Goal: Task Accomplishment & Management: Manage account settings

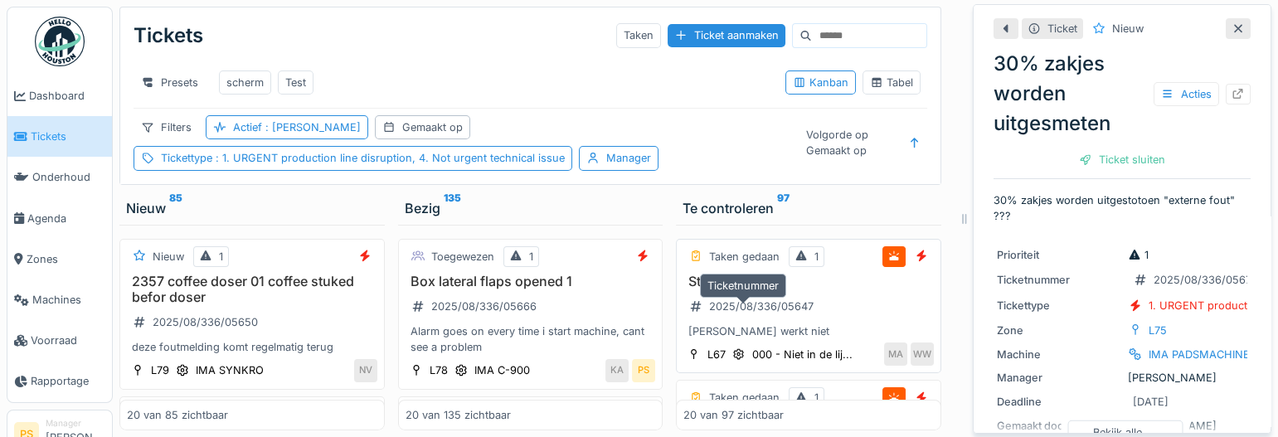
click at [748, 314] on div "2025/08/336/05647" at bounding box center [761, 307] width 104 height 16
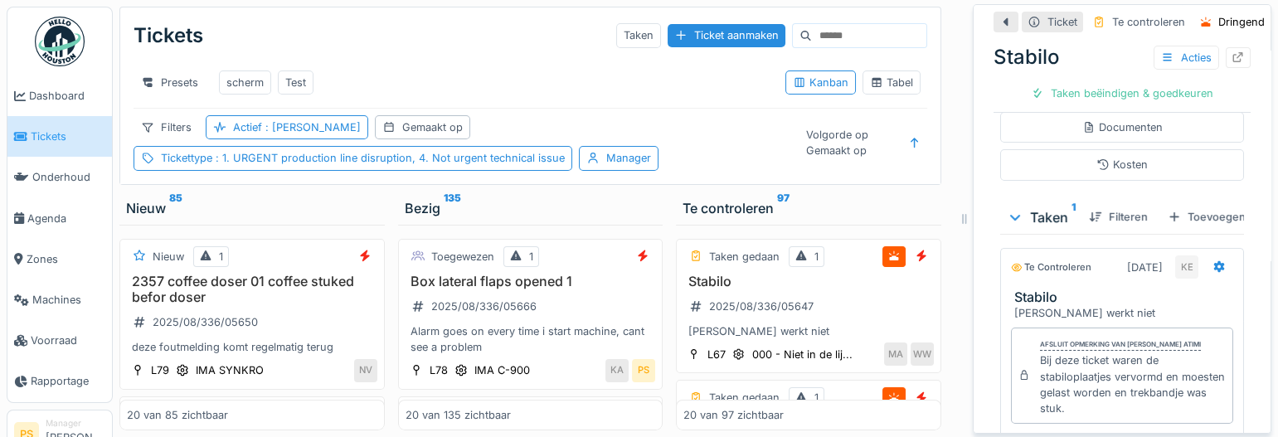
scroll to position [452, 0]
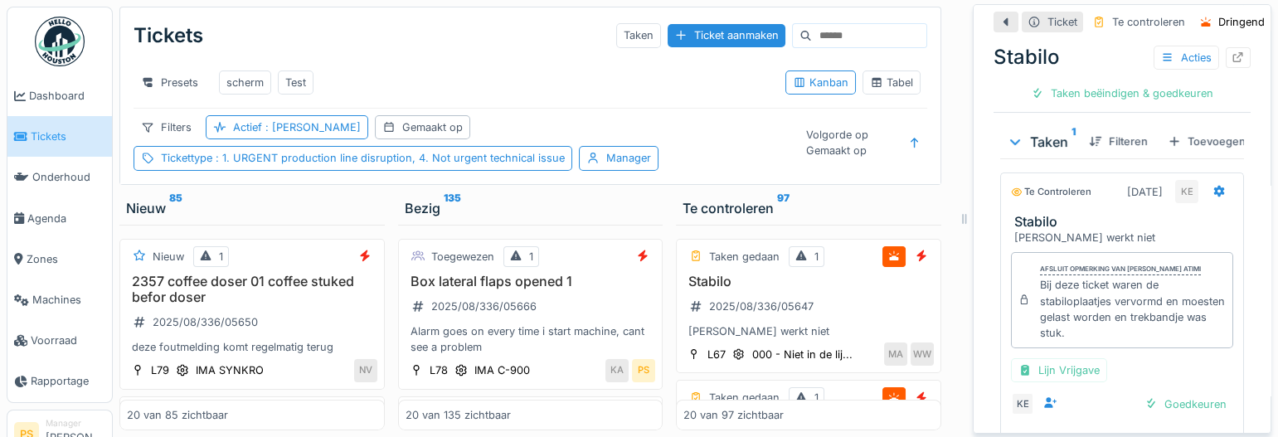
click at [956, 324] on div at bounding box center [964, 218] width 17 height 437
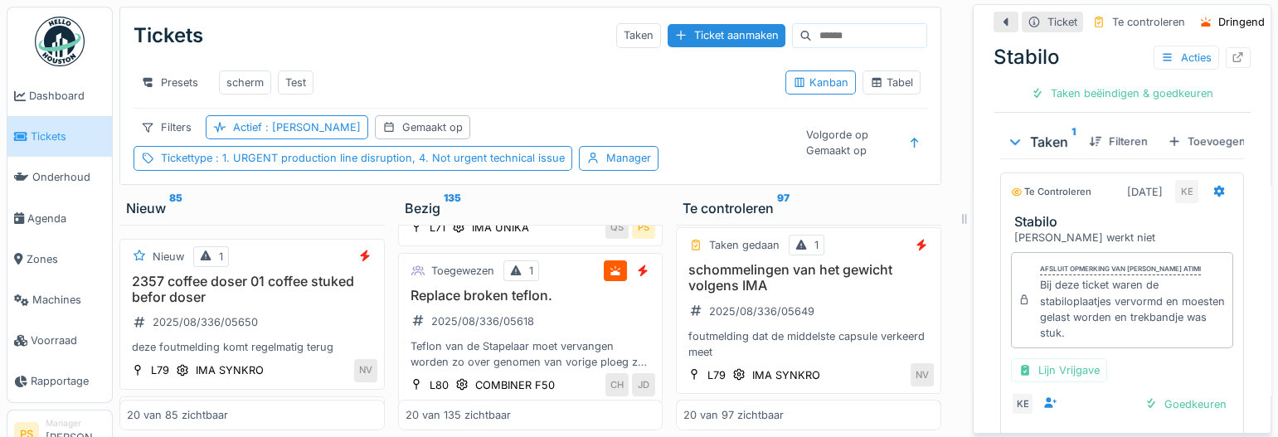
scroll to position [527, 0]
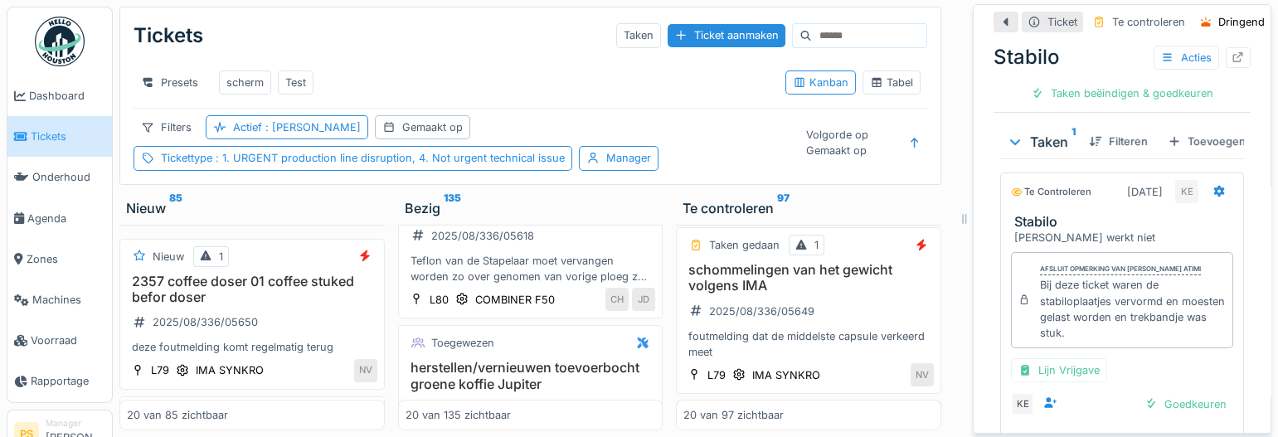
click at [445, 41] on div "Tickets Taken Ticket aanmaken" at bounding box center [531, 35] width 794 height 43
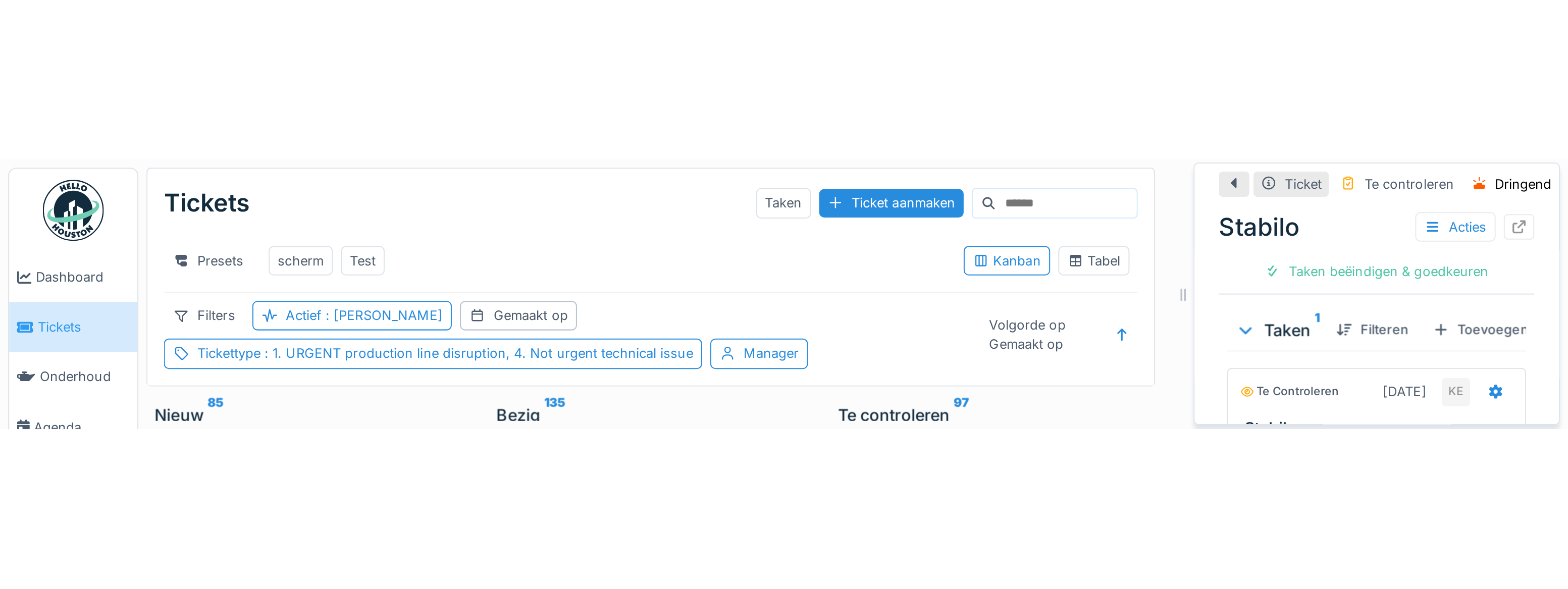
scroll to position [21, 0]
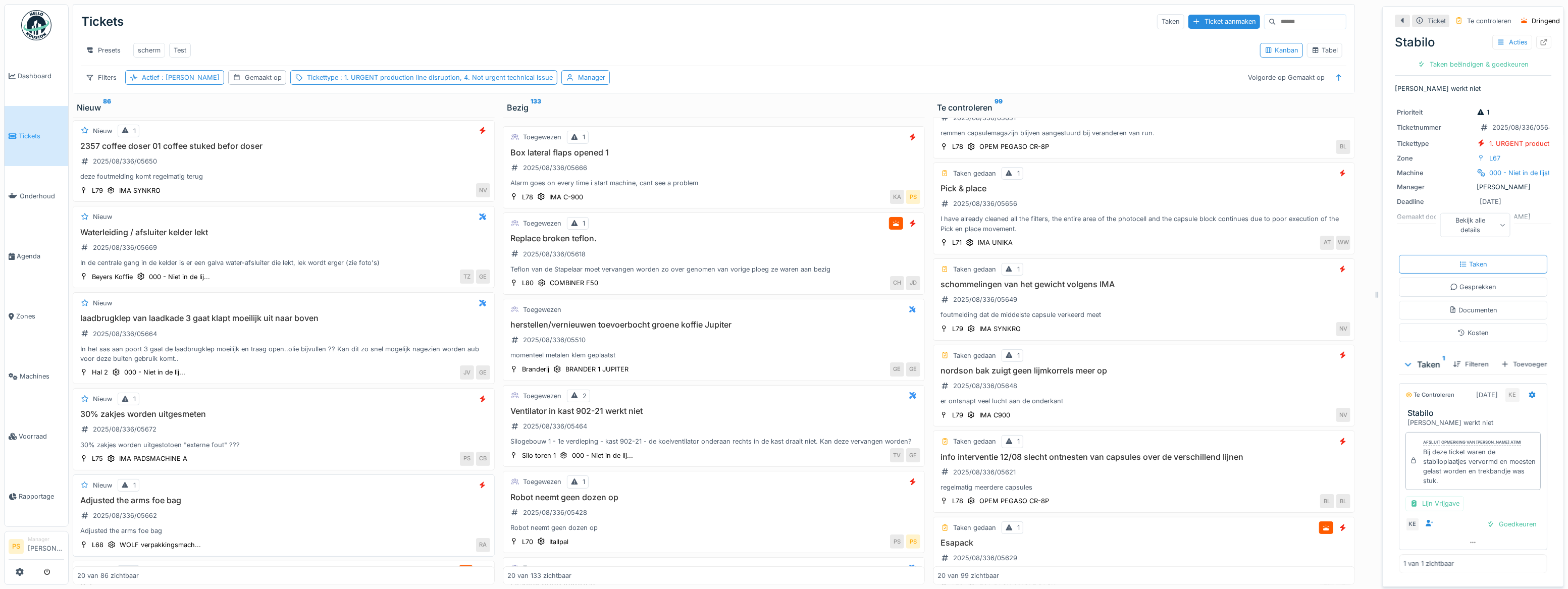
scroll to position [275, 0]
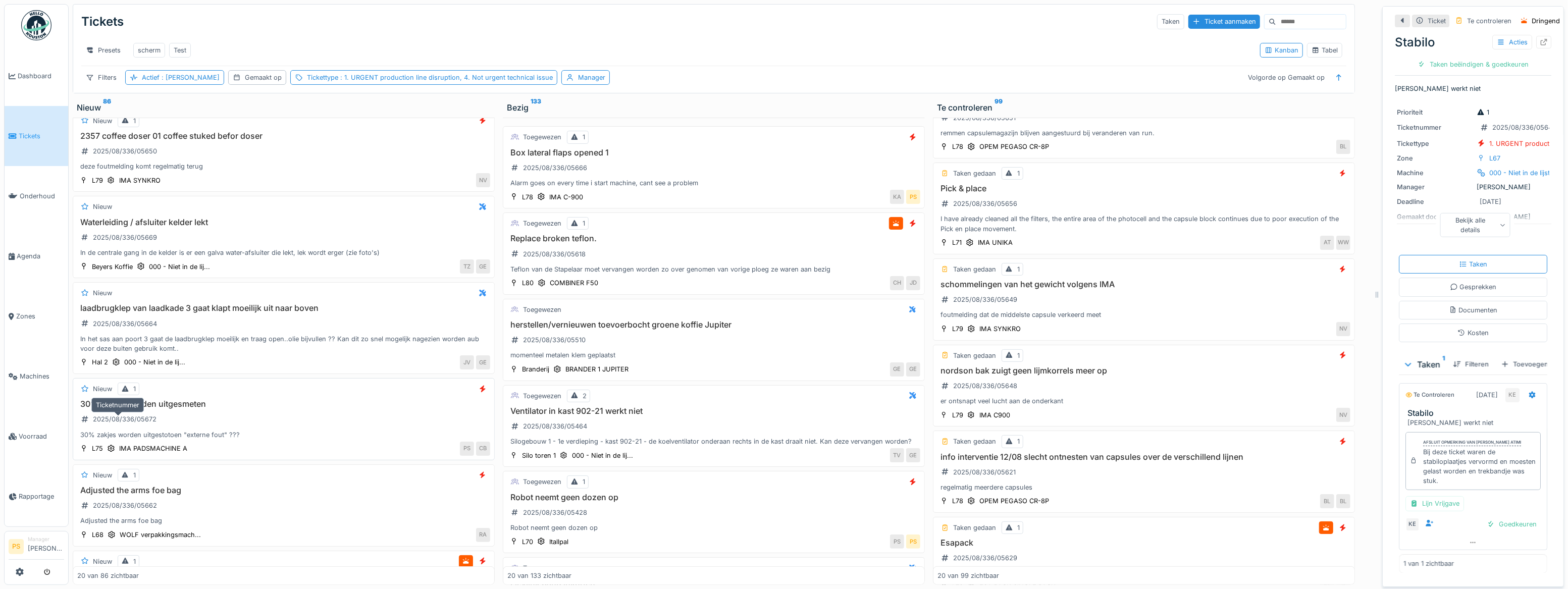
click at [131, 424] on div "2025/08/336/05672" at bounding box center [125, 419] width 63 height 10
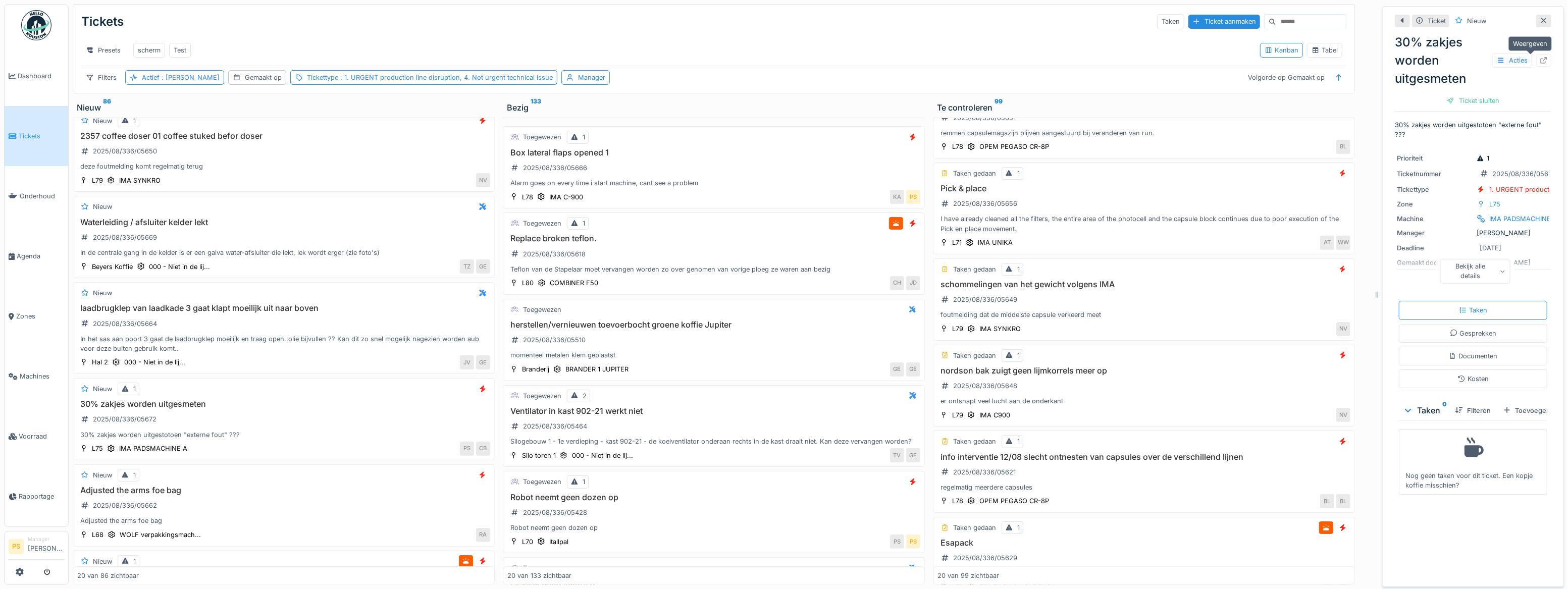
click at [1541, 60] on icon at bounding box center [1544, 60] width 7 height 7
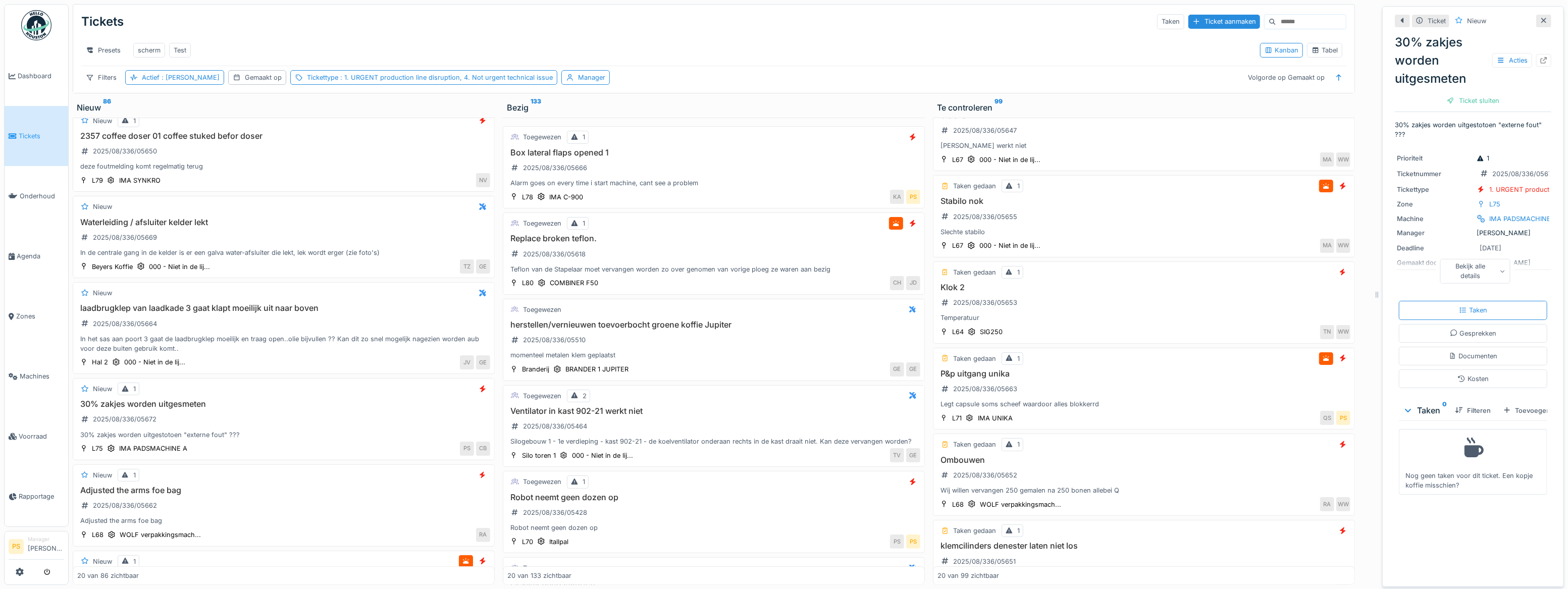
scroll to position [367, 0]
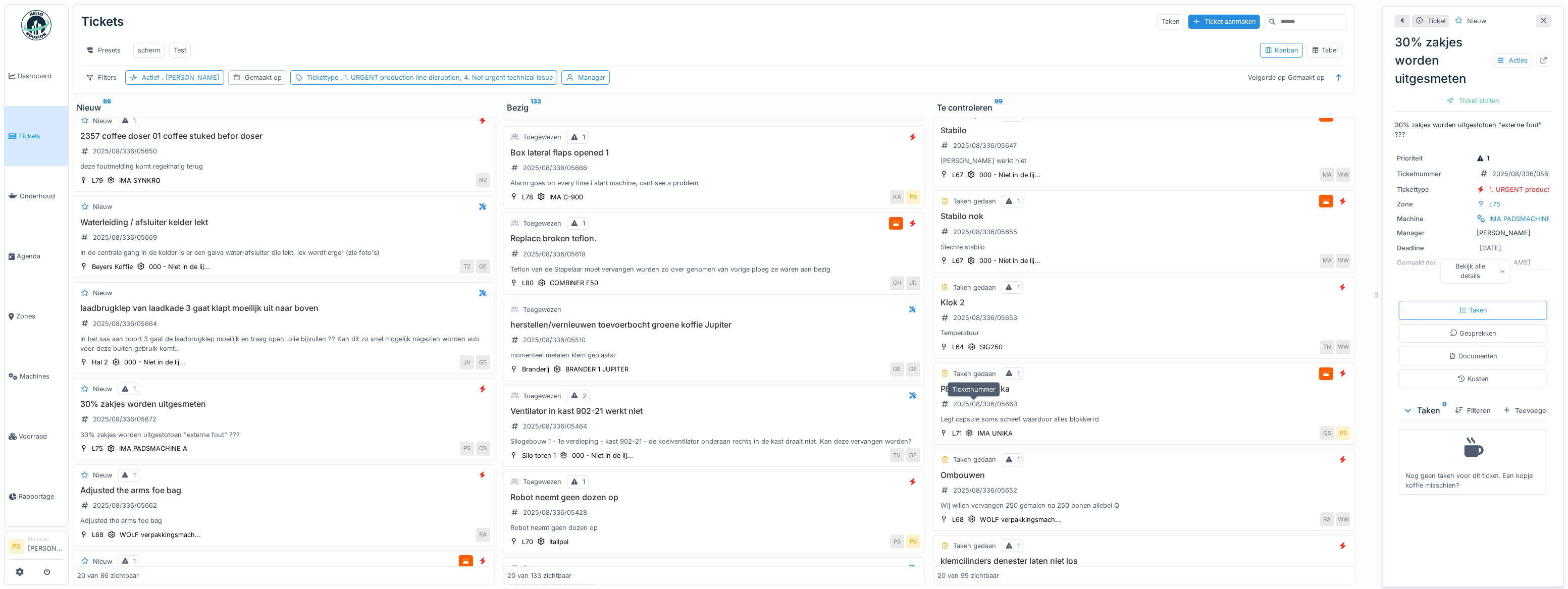
click at [993, 406] on div "2025/08/336/05663" at bounding box center [985, 404] width 64 height 10
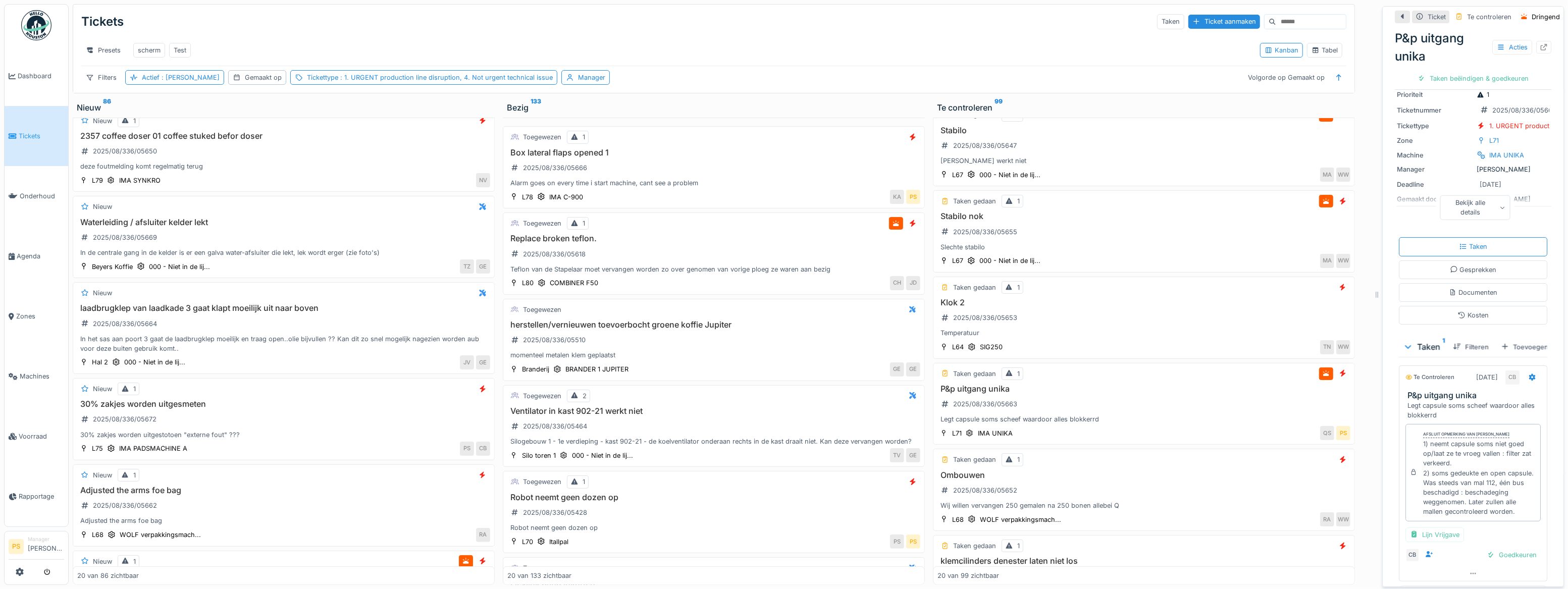
scroll to position [91, 0]
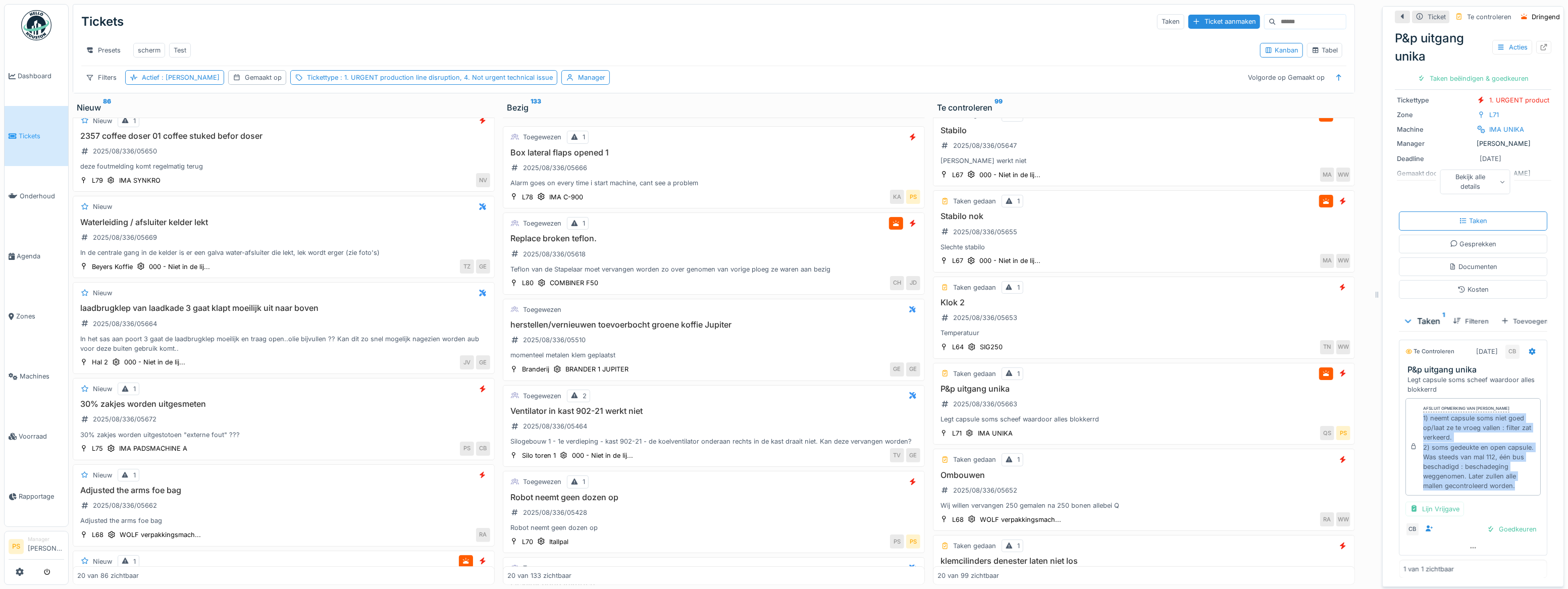
drag, startPoint x: 1416, startPoint y: 411, endPoint x: 1466, endPoint y: 489, distance: 92.6
click at [1466, 489] on div "1) neemt capsule soms niet goed op/laat ze te vroeg vallen : filter zat verkeer…" at bounding box center [1480, 452] width 113 height 78
copy div "1) neemt capsule soms niet goed op/laat ze te vroeg vallen : filter zat verkeer…"
click at [1485, 513] on div "Lijn Vrijgave" at bounding box center [1473, 509] width 135 height 15
click at [1497, 530] on div "Goedkeuren" at bounding box center [1511, 529] width 58 height 13
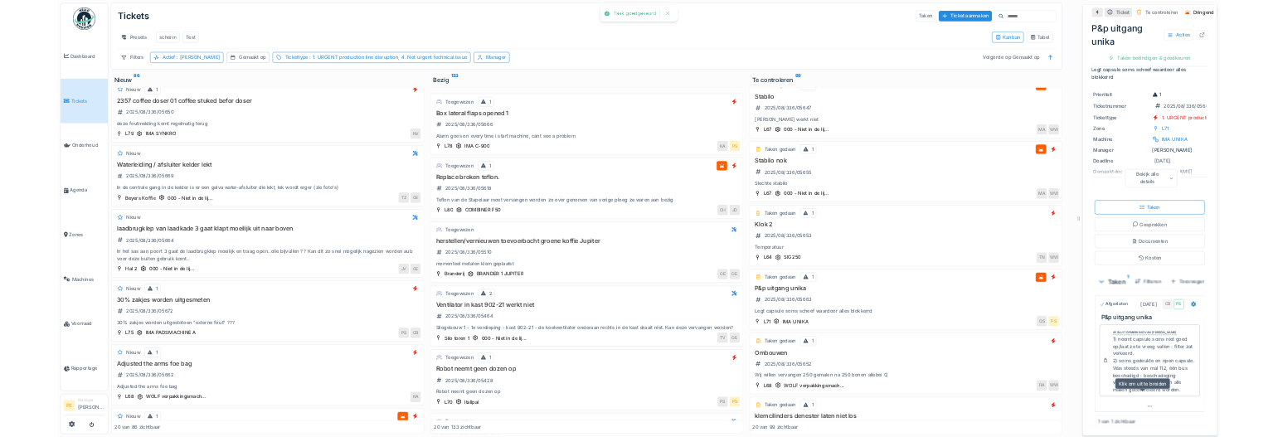
scroll to position [80, 0]
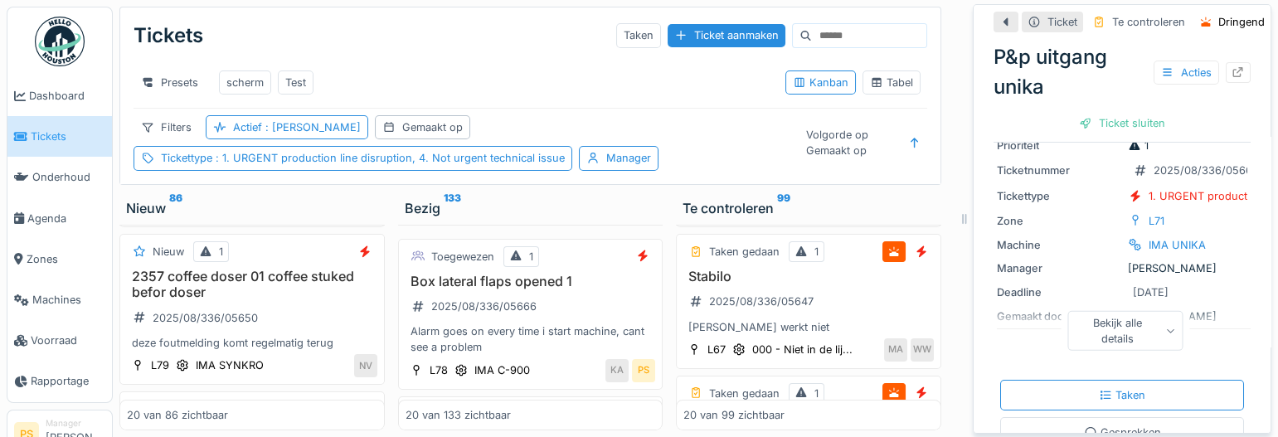
click at [936, 348] on div "Te controleren 99 Taken gedaan 1 slecht ontnesten capsules baan 4 2025/08/336/0…" at bounding box center [808, 314] width 279 height 245
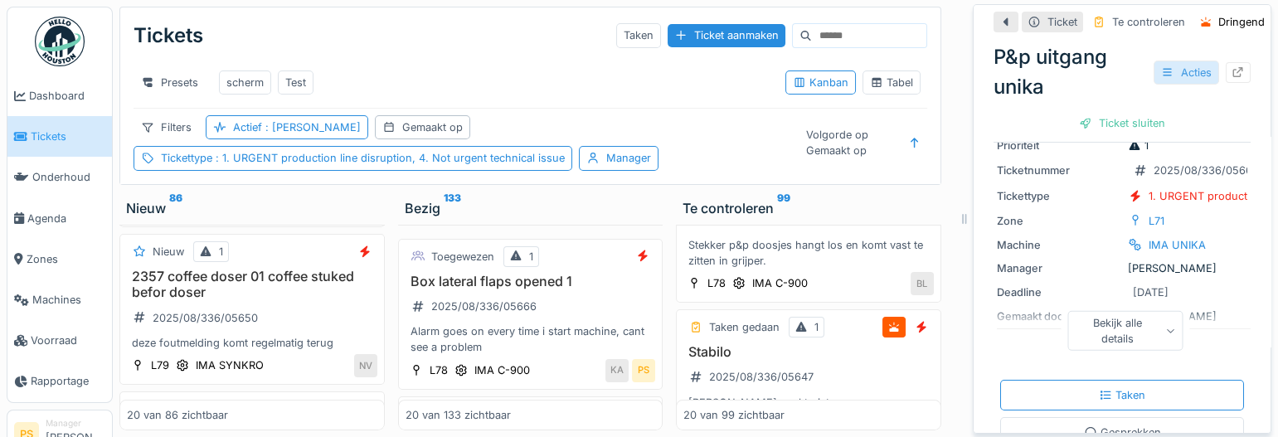
click at [1174, 67] on div "Acties" at bounding box center [1187, 73] width 66 height 24
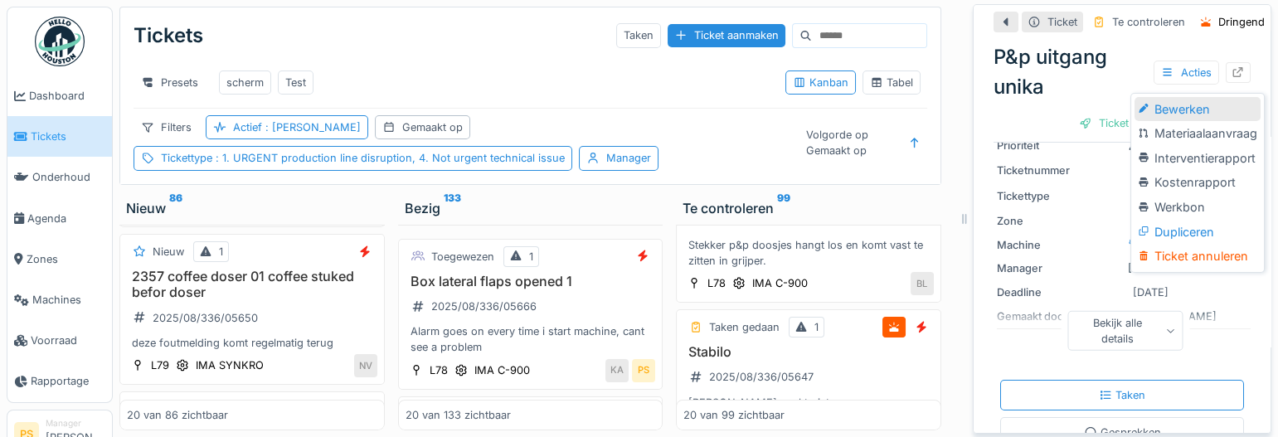
click at [1184, 115] on div "Bewerken" at bounding box center [1197, 109] width 125 height 25
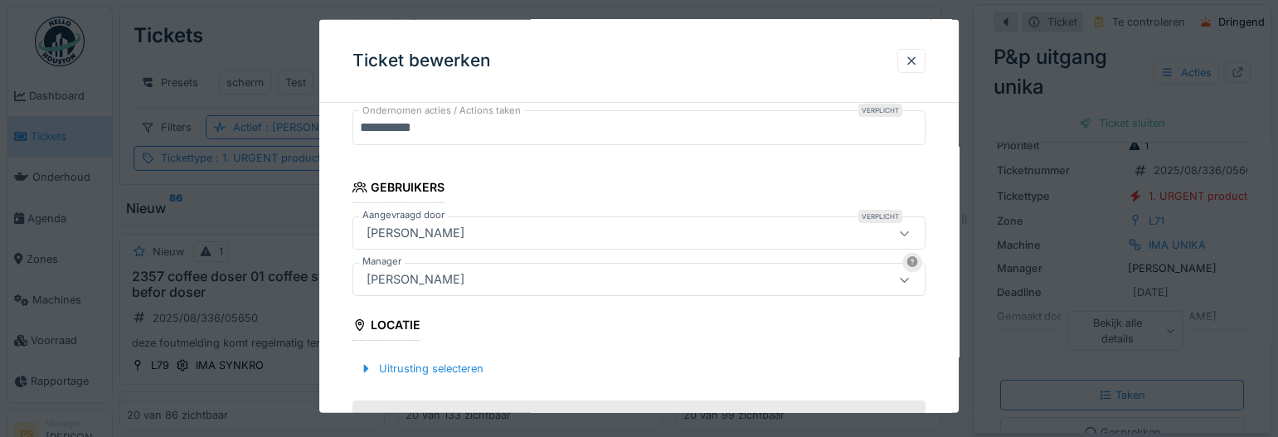
scroll to position [301, 0]
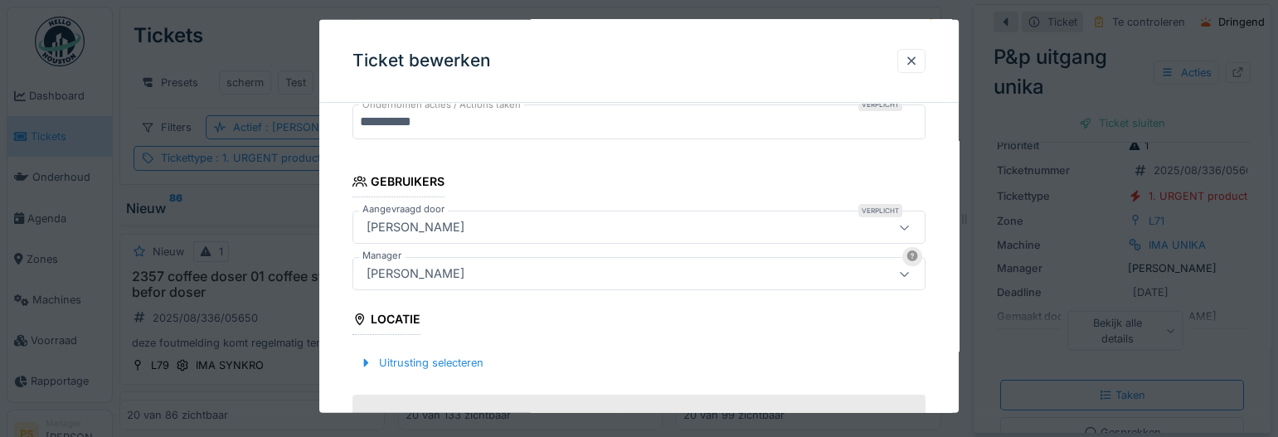
click at [509, 279] on div "[PERSON_NAME]" at bounding box center [604, 274] width 488 height 18
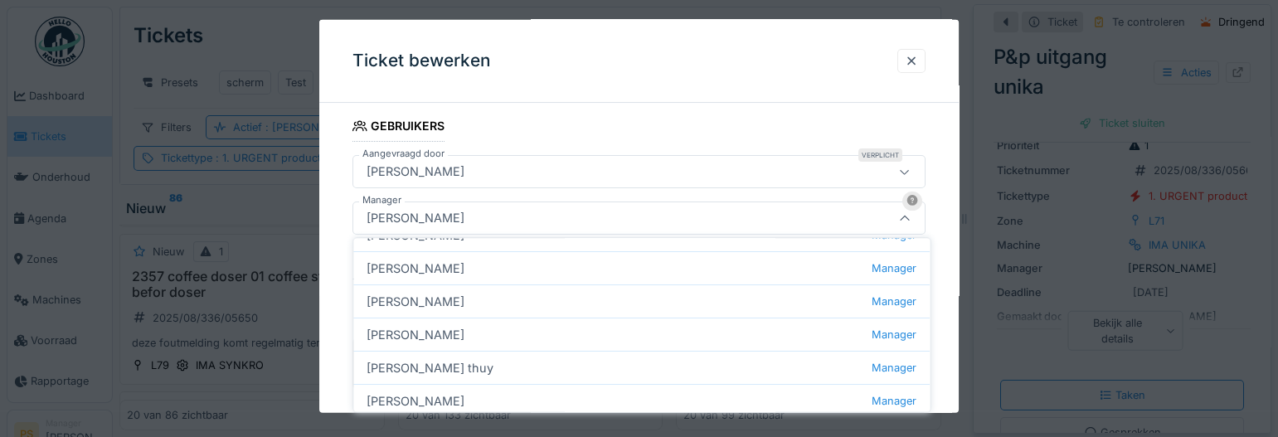
scroll to position [377, 0]
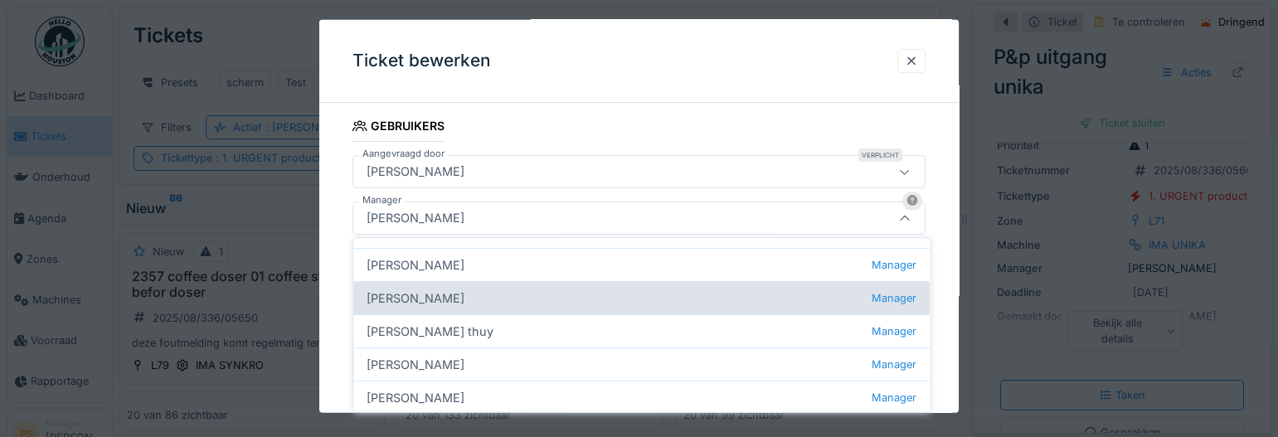
click at [485, 300] on div "Laurens Macris Manager" at bounding box center [641, 297] width 576 height 33
type input "****"
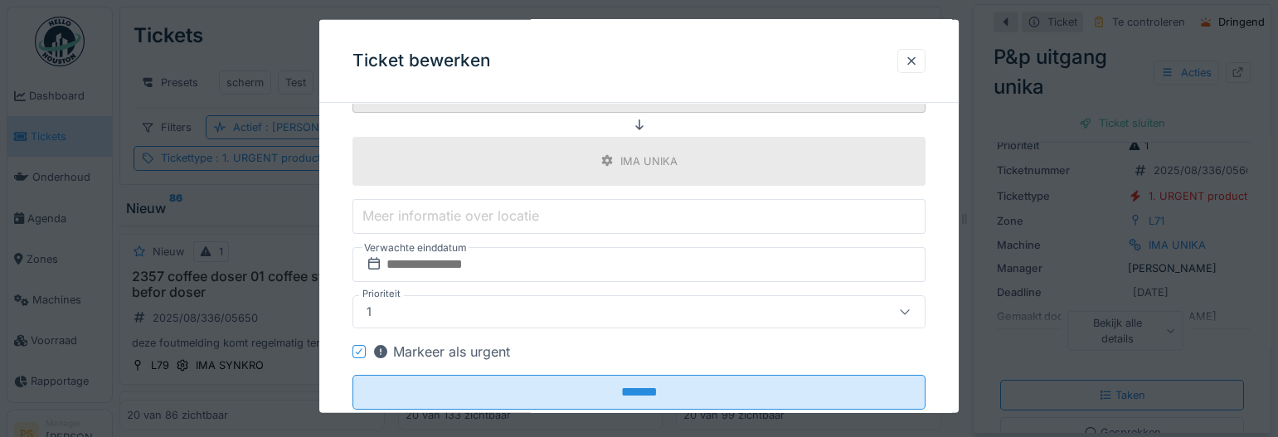
scroll to position [672, 0]
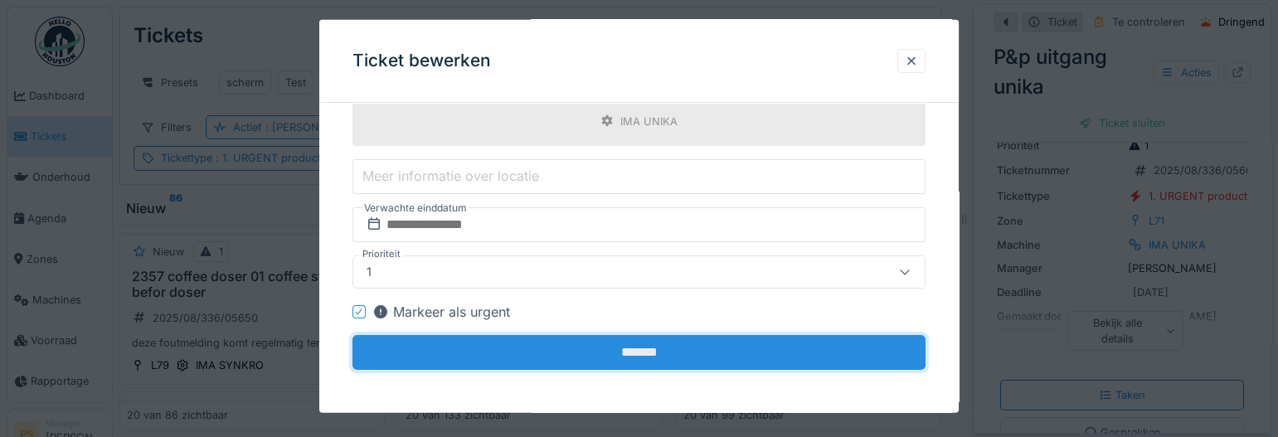
click at [638, 344] on input "*******" at bounding box center [638, 351] width 573 height 35
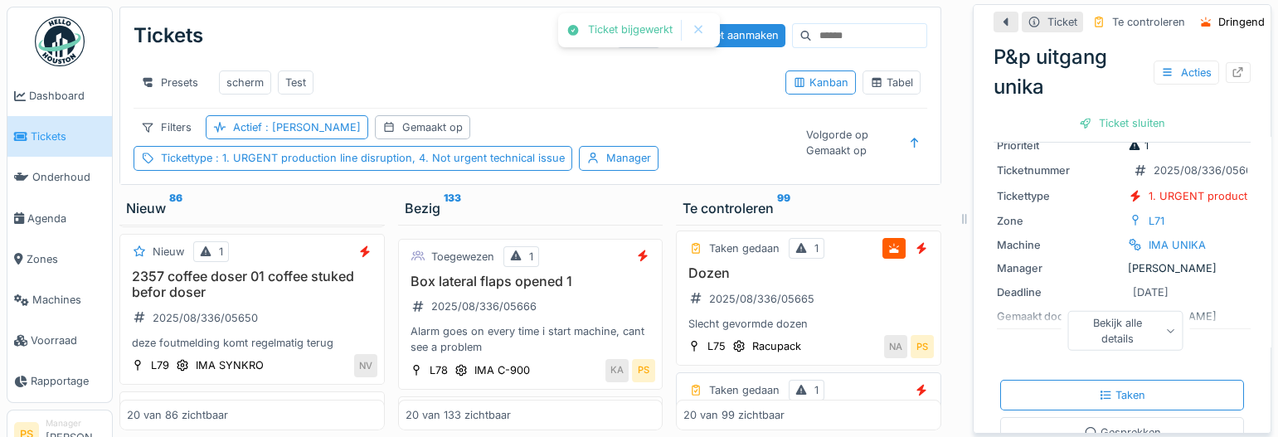
scroll to position [301, 0]
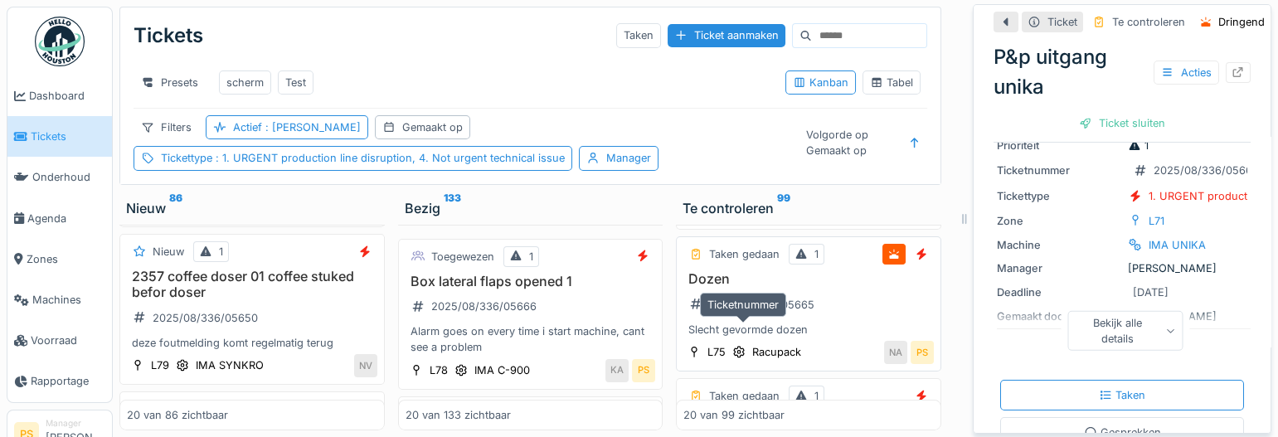
click at [779, 313] on div "2025/08/336/05665" at bounding box center [761, 305] width 105 height 16
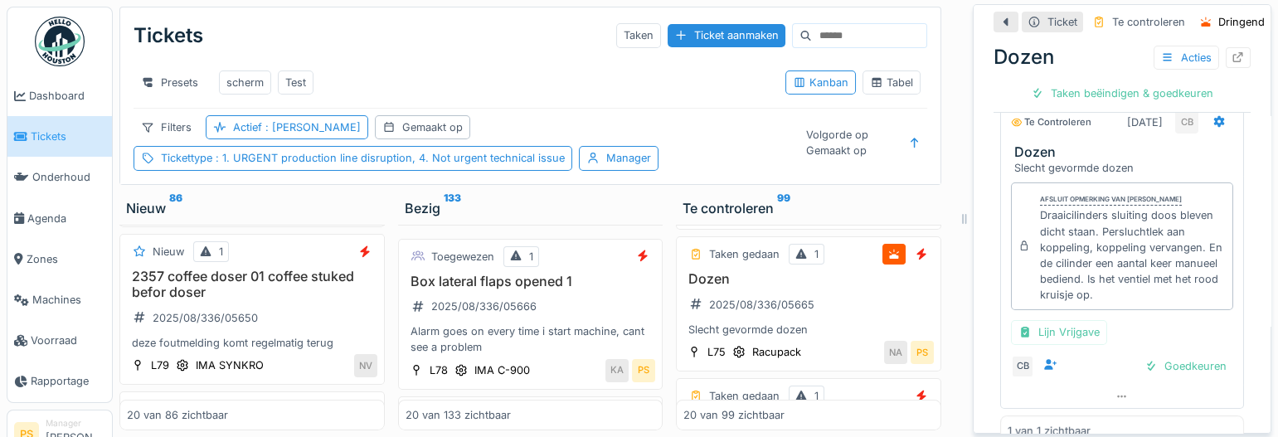
scroll to position [527, 0]
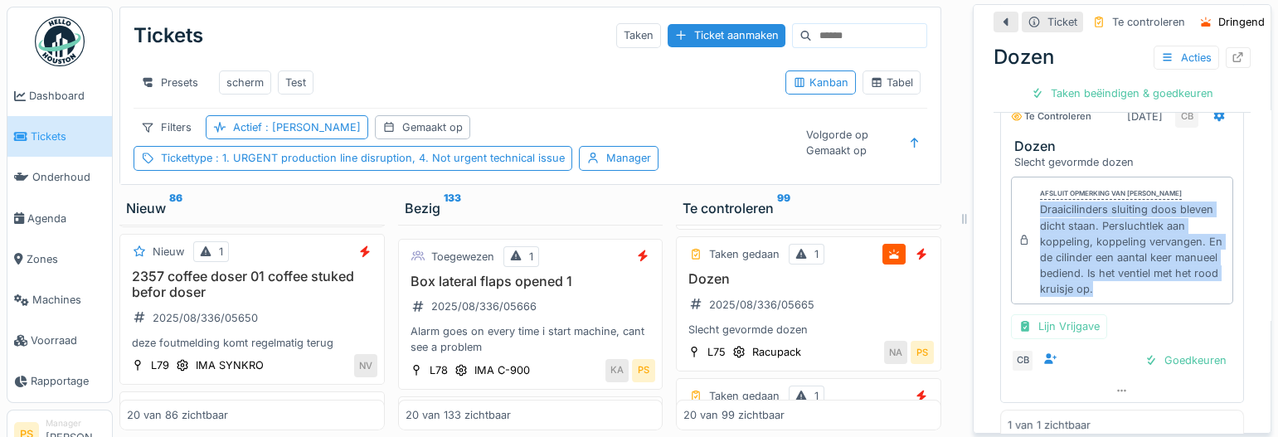
drag, startPoint x: 1155, startPoint y: 314, endPoint x: 1029, endPoint y: 236, distance: 148.2
click at [1040, 236] on div "Draaicilinders sluiting doos bleven dicht staan. Persluchtlek aan koppeling, ko…" at bounding box center [1133, 249] width 186 height 95
copy div "Draaicilinders sluiting doos bleven dicht staan. Persluchtlek aan koppeling, ko…"
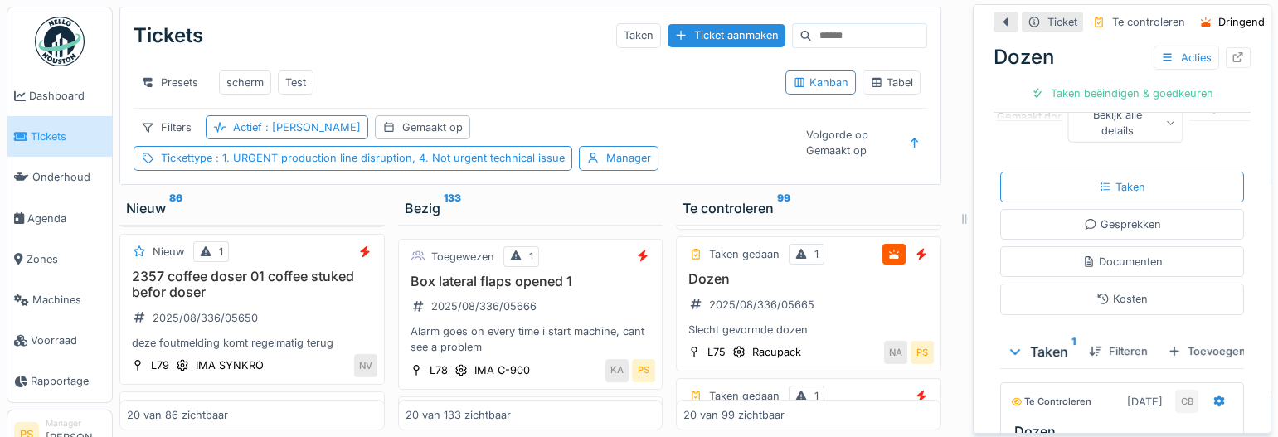
scroll to position [150, 0]
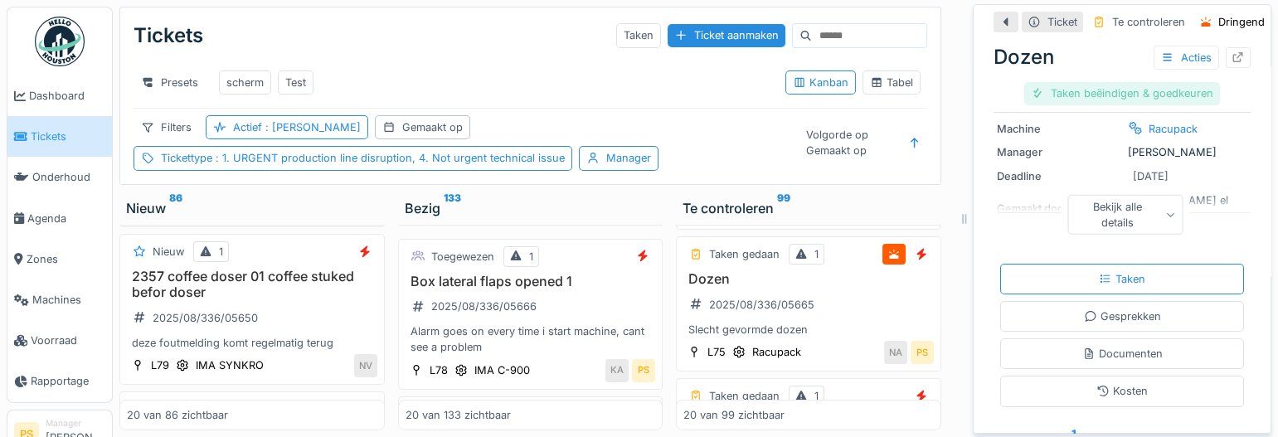
click at [1137, 94] on div "Taken beëindigen & goedkeuren" at bounding box center [1122, 93] width 196 height 22
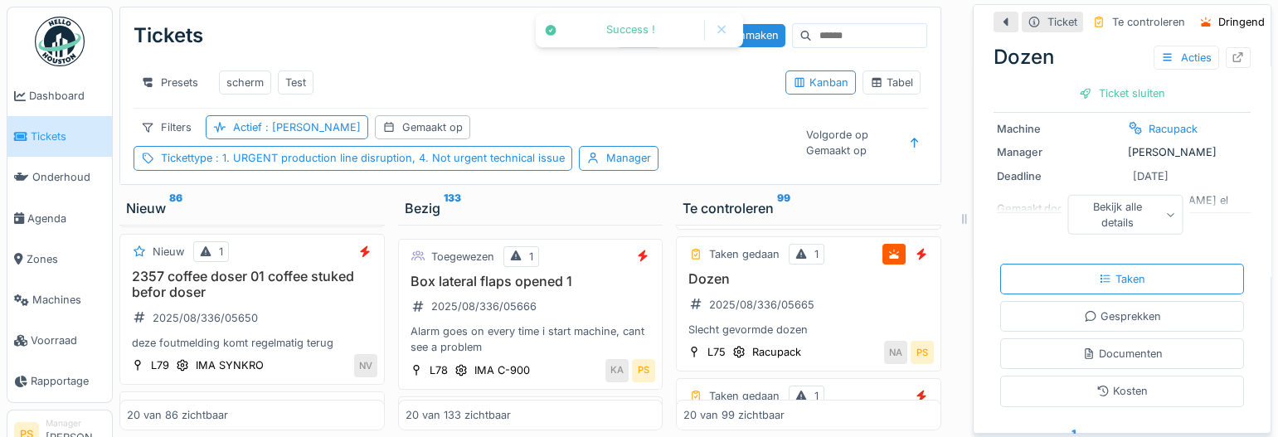
click at [1138, 94] on div "Ticket sluiten" at bounding box center [1122, 93] width 100 height 22
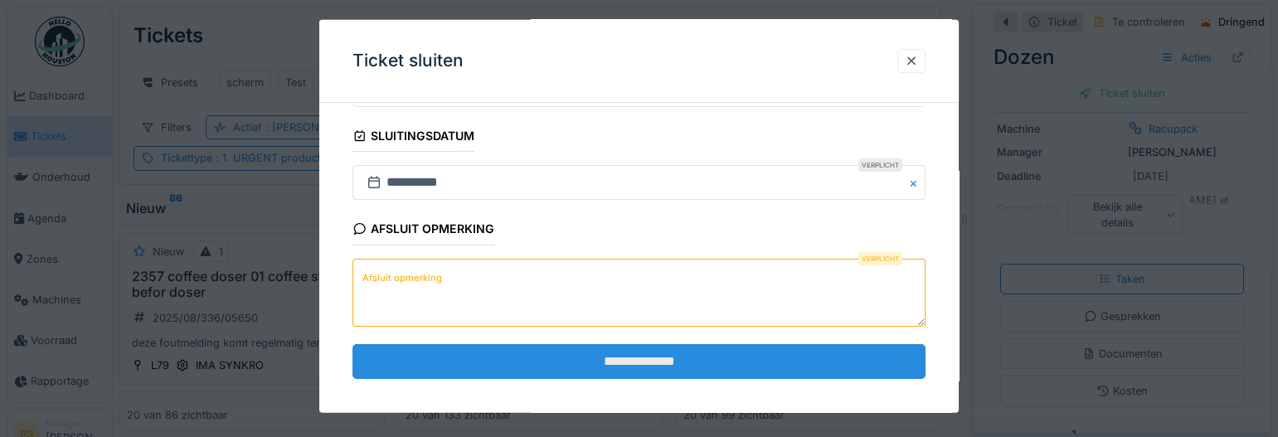
scroll to position [281, 0]
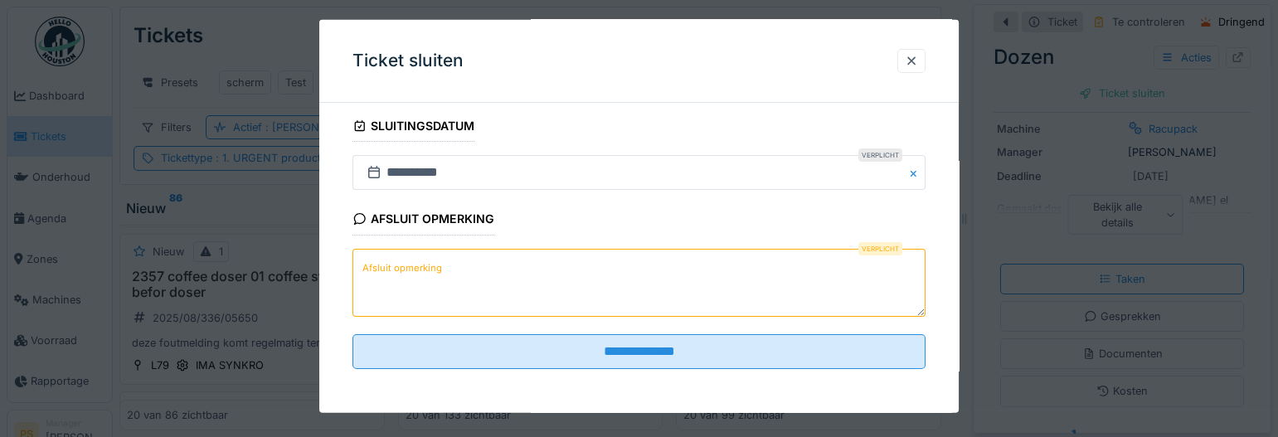
click at [497, 282] on textarea "Afsluit opmerking" at bounding box center [638, 282] width 573 height 68
paste textarea "**********"
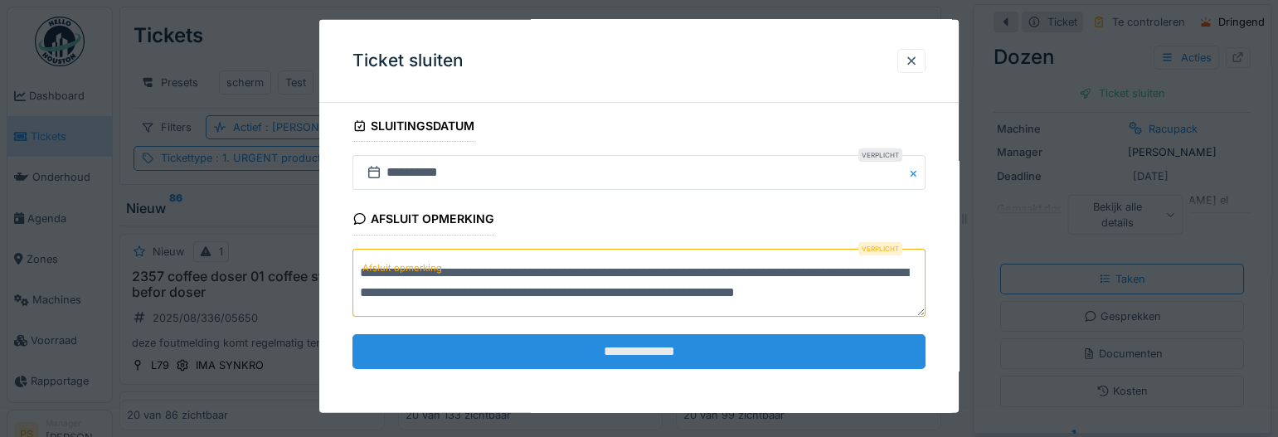
scroll to position [4, 0]
type textarea "**********"
click at [526, 342] on input "**********" at bounding box center [638, 350] width 573 height 35
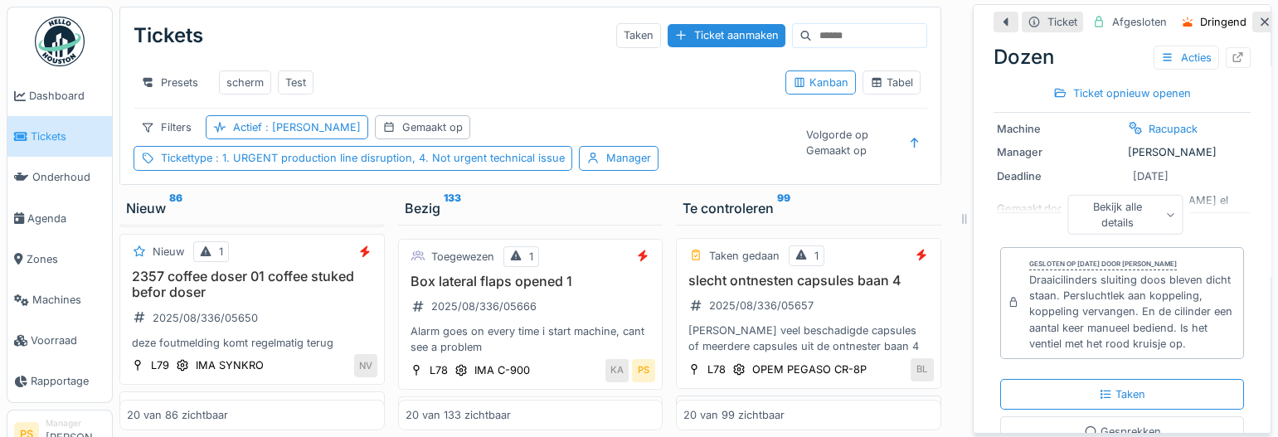
scroll to position [0, 0]
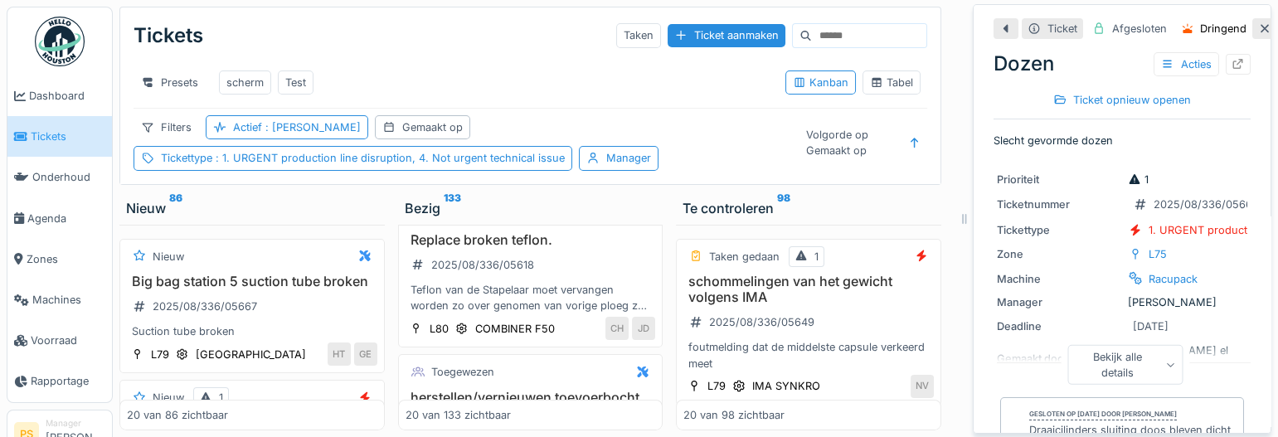
scroll to position [226, 0]
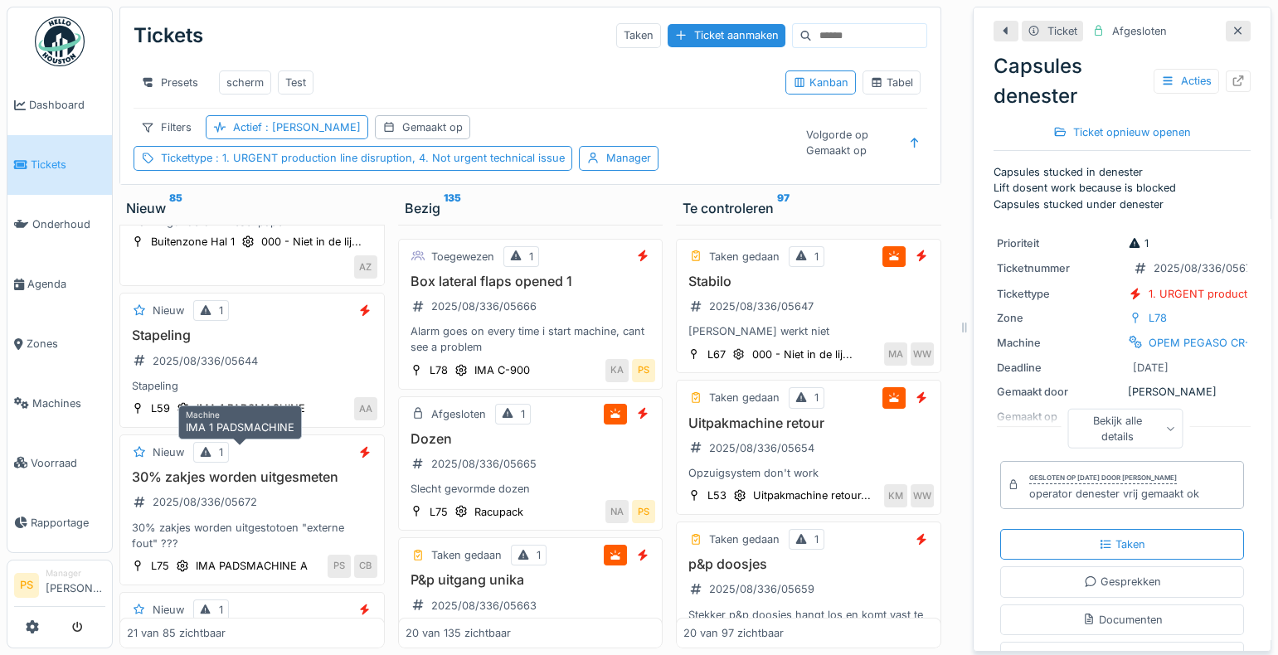
scroll to position [979, 0]
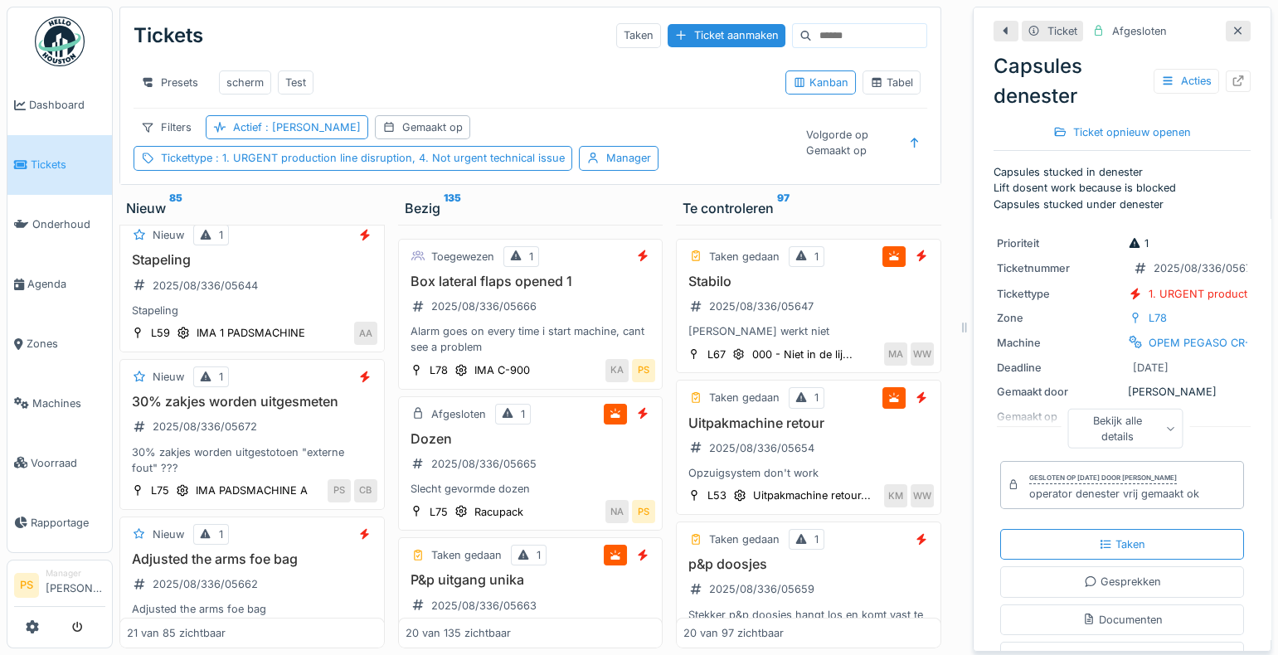
click at [256, 410] on h3 "30% zakjes worden uitgesmeten" at bounding box center [252, 402] width 250 height 16
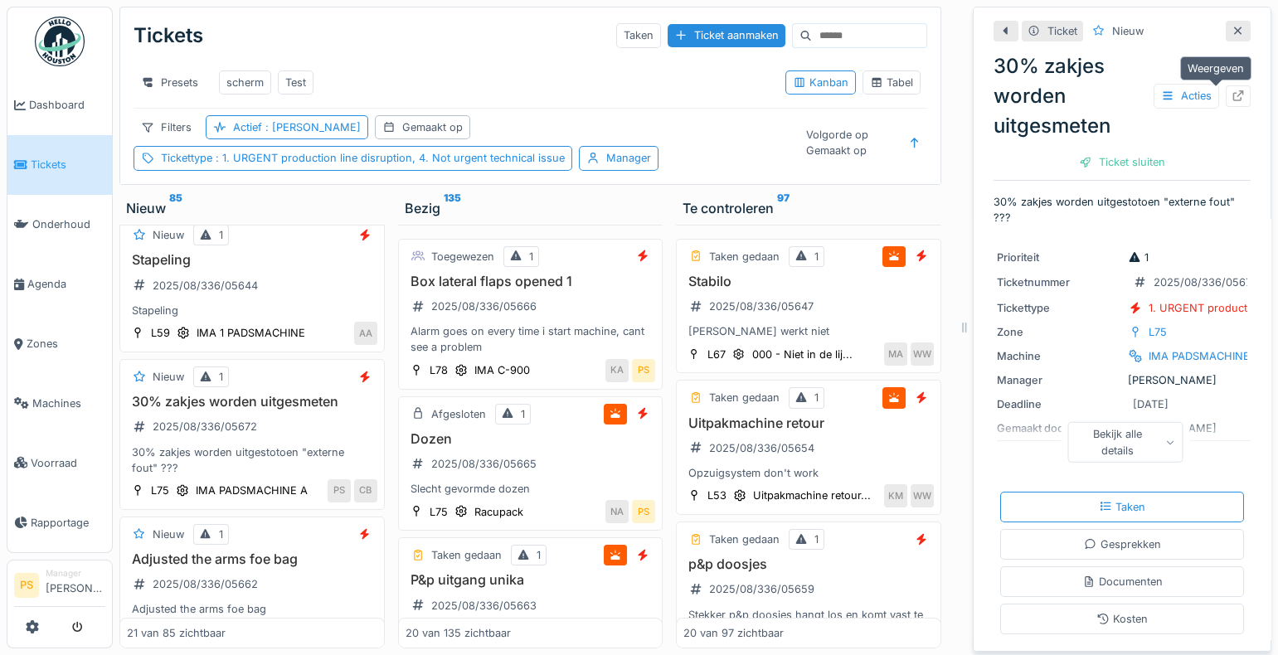
click at [1232, 97] on icon at bounding box center [1238, 95] width 13 height 11
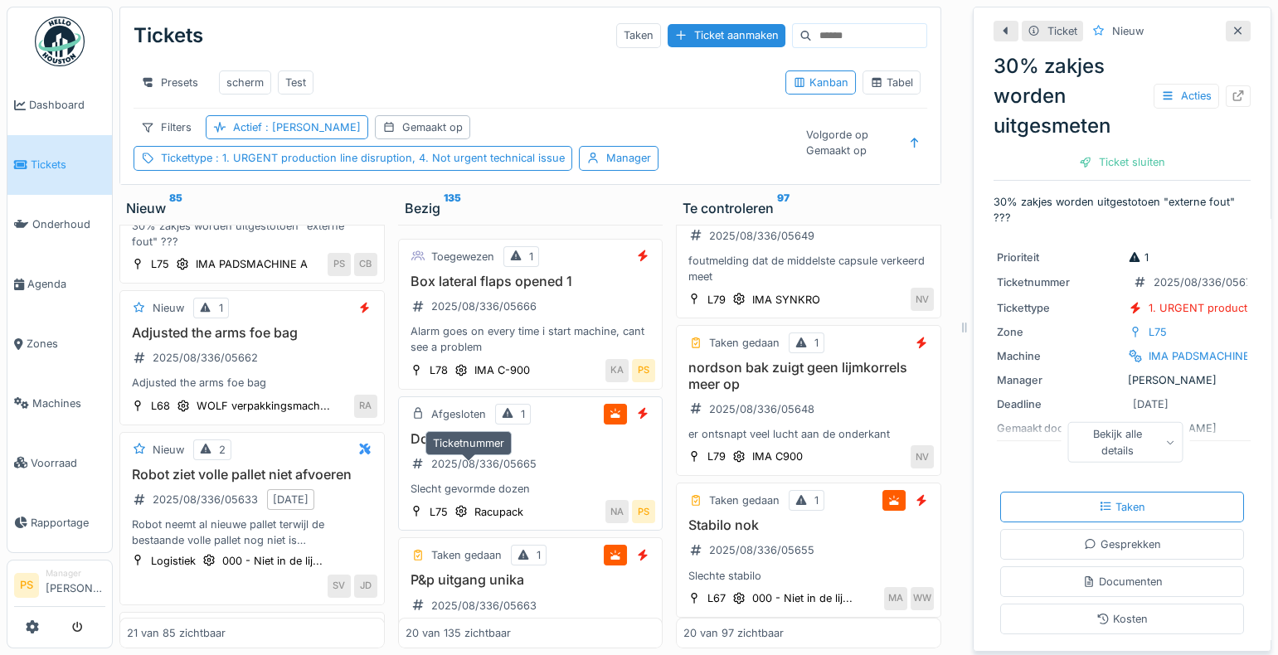
click at [459, 472] on div "2025/08/336/05665" at bounding box center [483, 464] width 105 height 16
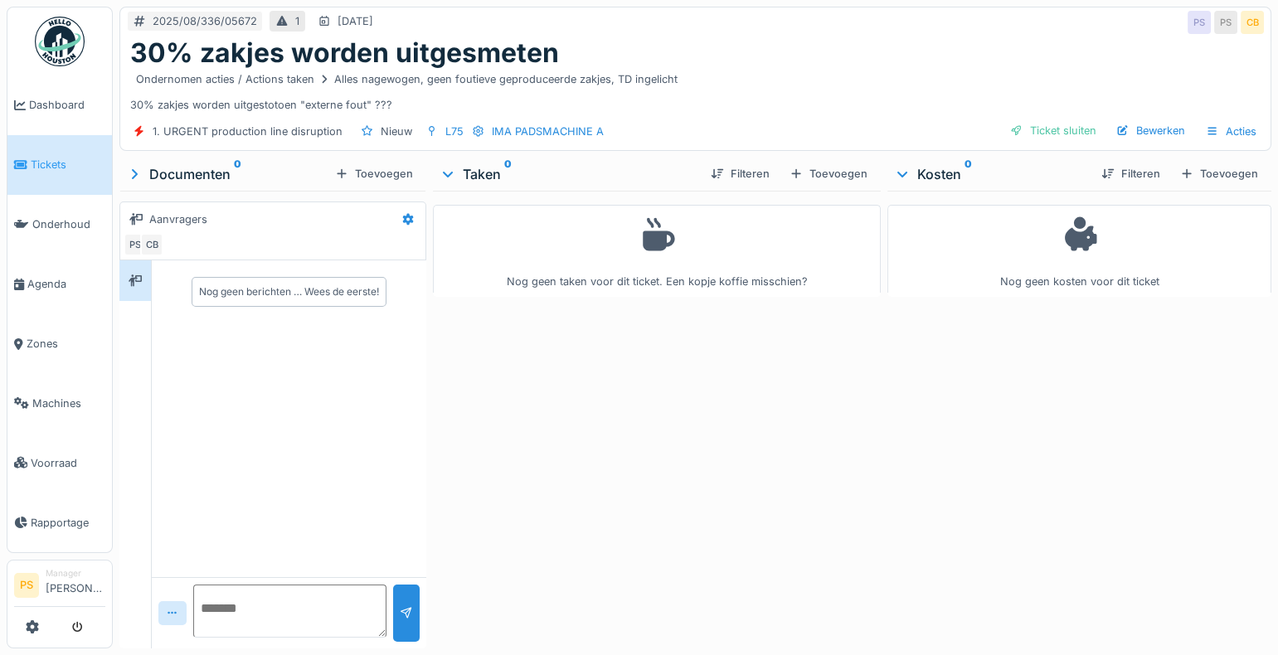
scroll to position [11, 0]
click at [818, 164] on div "Toevoegen" at bounding box center [828, 174] width 91 height 22
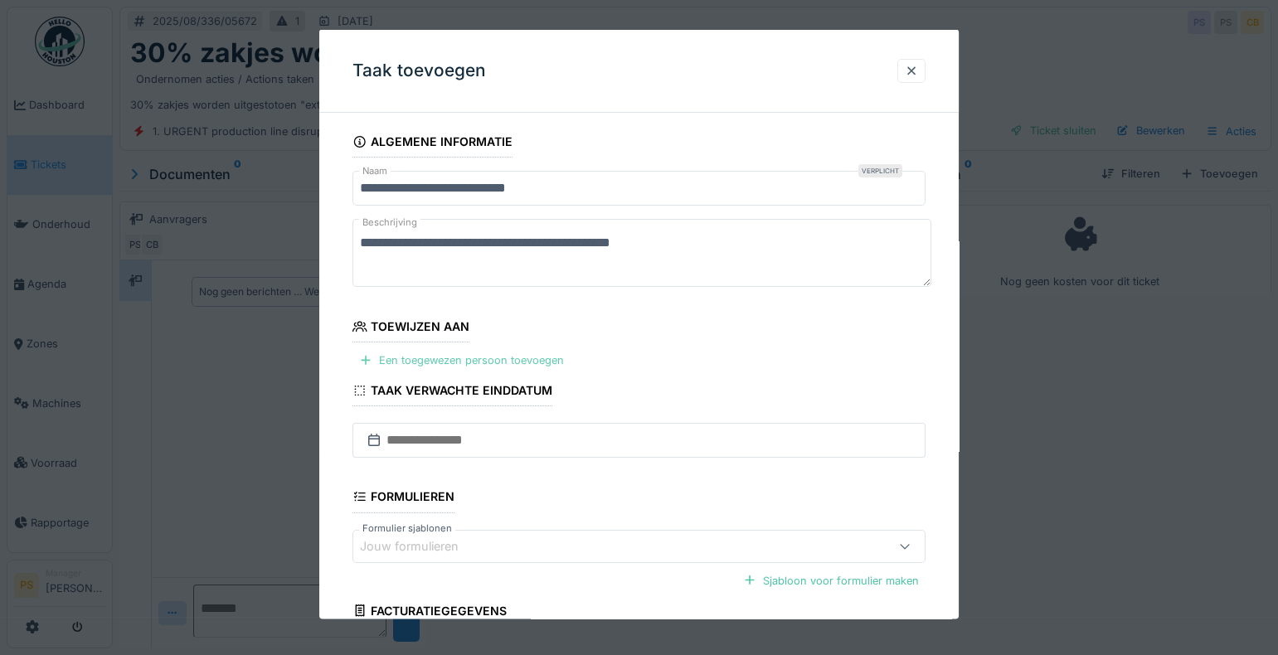
click at [469, 357] on div "Een toegewezen persoon toevoegen" at bounding box center [461, 360] width 218 height 22
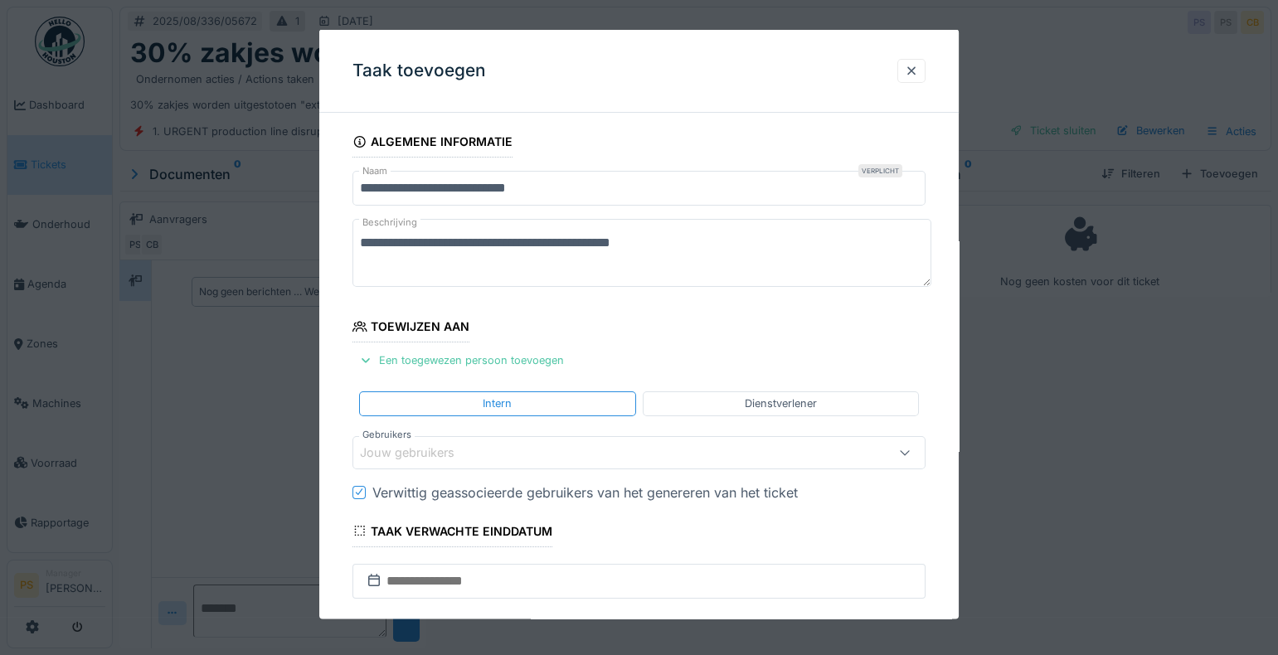
click at [420, 455] on div "Jouw gebruikers" at bounding box center [419, 452] width 118 height 18
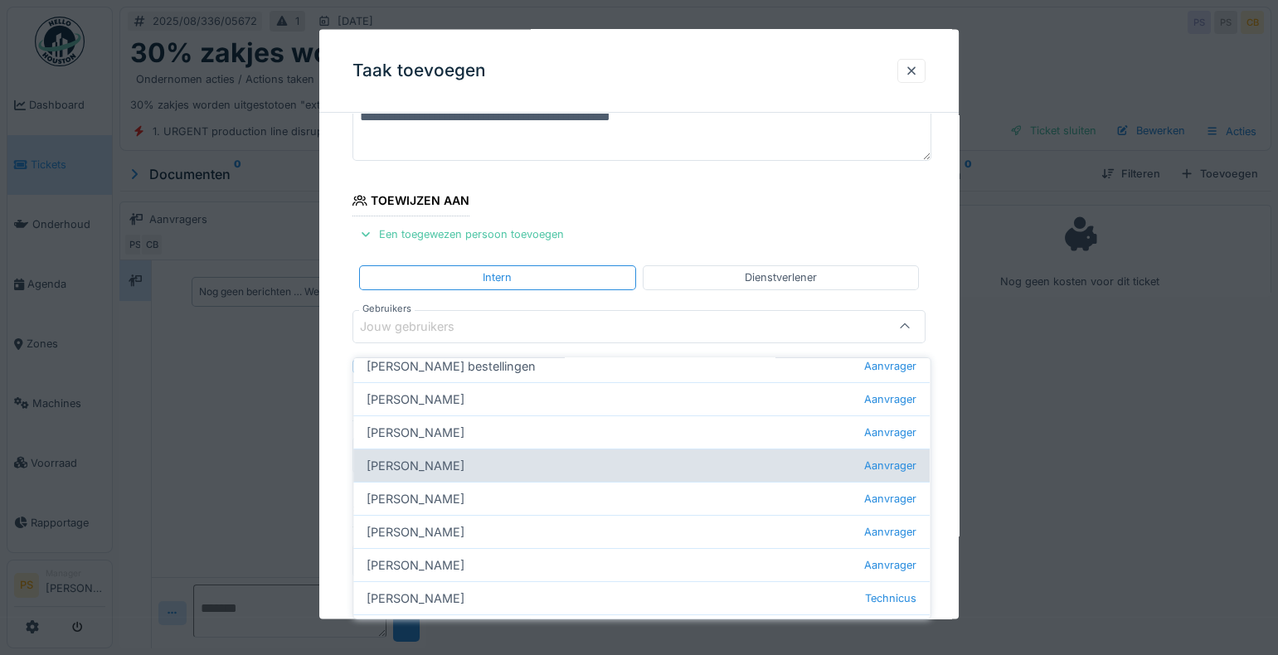
scroll to position [0, 0]
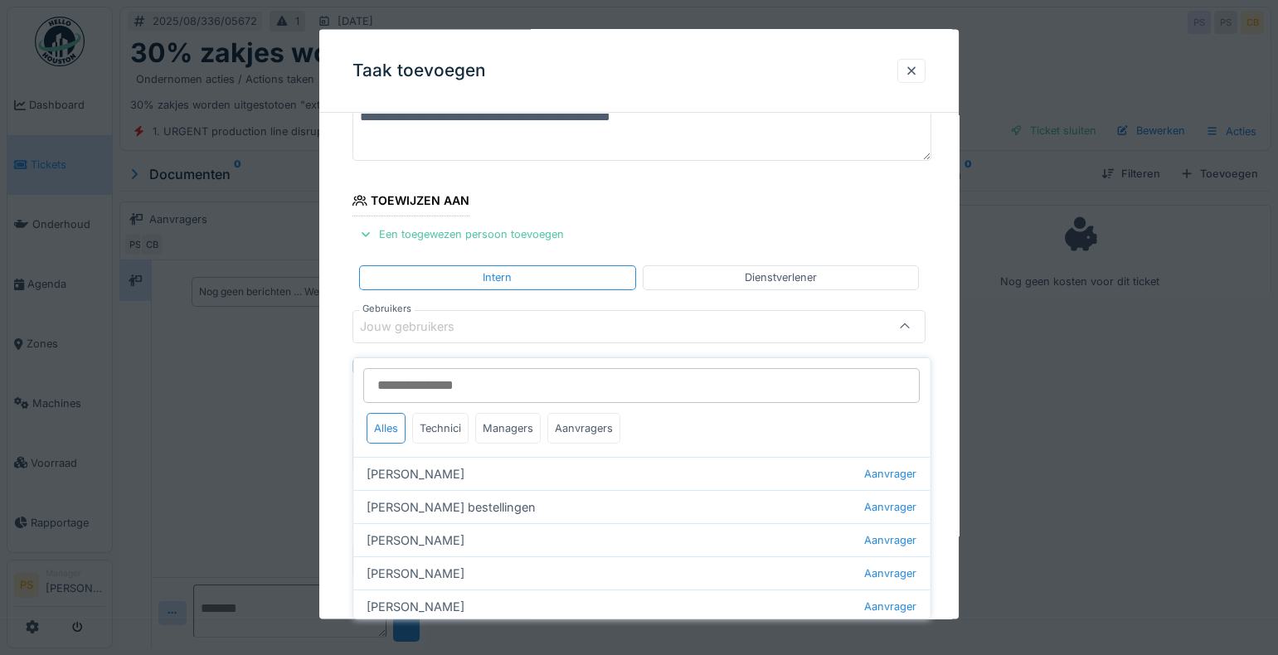
click at [431, 322] on div "Jouw gebruikers" at bounding box center [419, 326] width 118 height 18
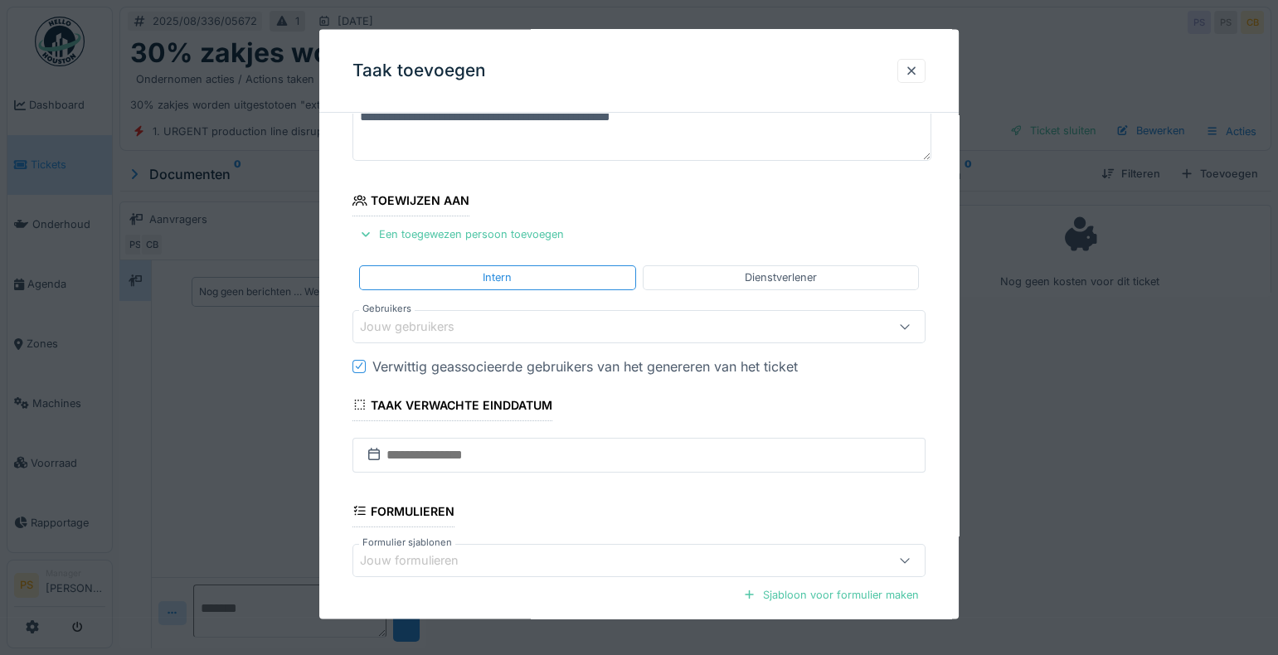
click at [431, 322] on div "Jouw gebruikers" at bounding box center [419, 326] width 118 height 18
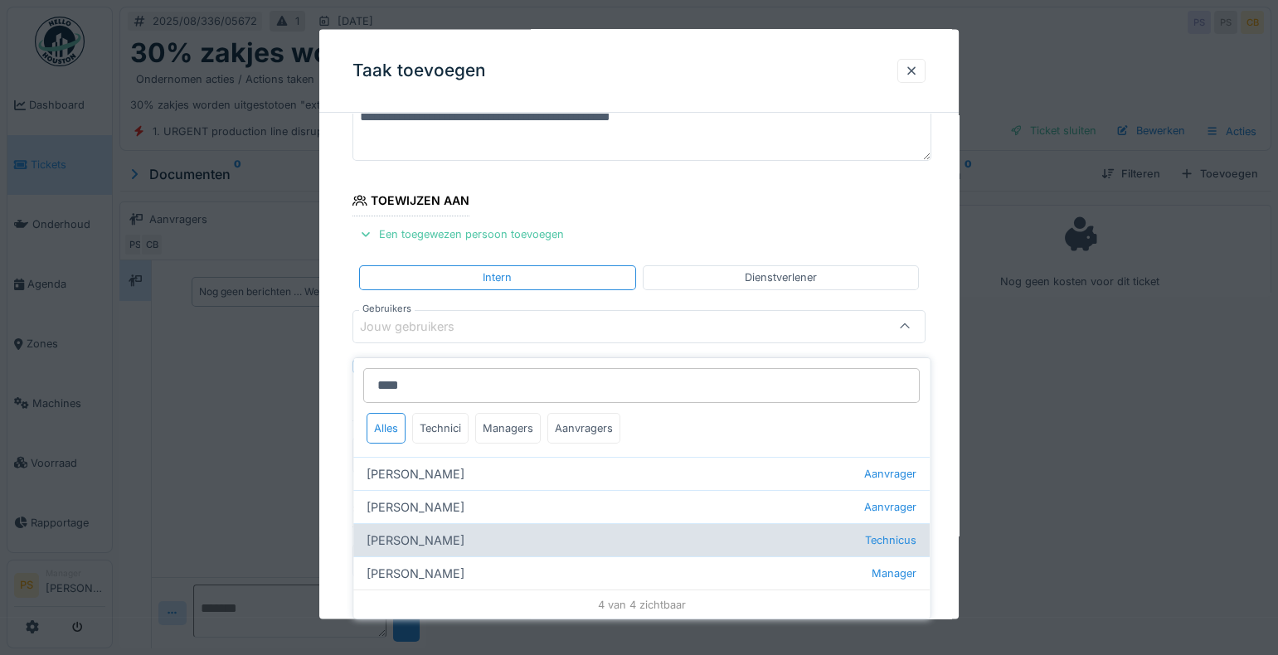
type input "****"
click at [434, 527] on div "Carl Bauwelinck Technicus" at bounding box center [641, 539] width 576 height 33
type input "****"
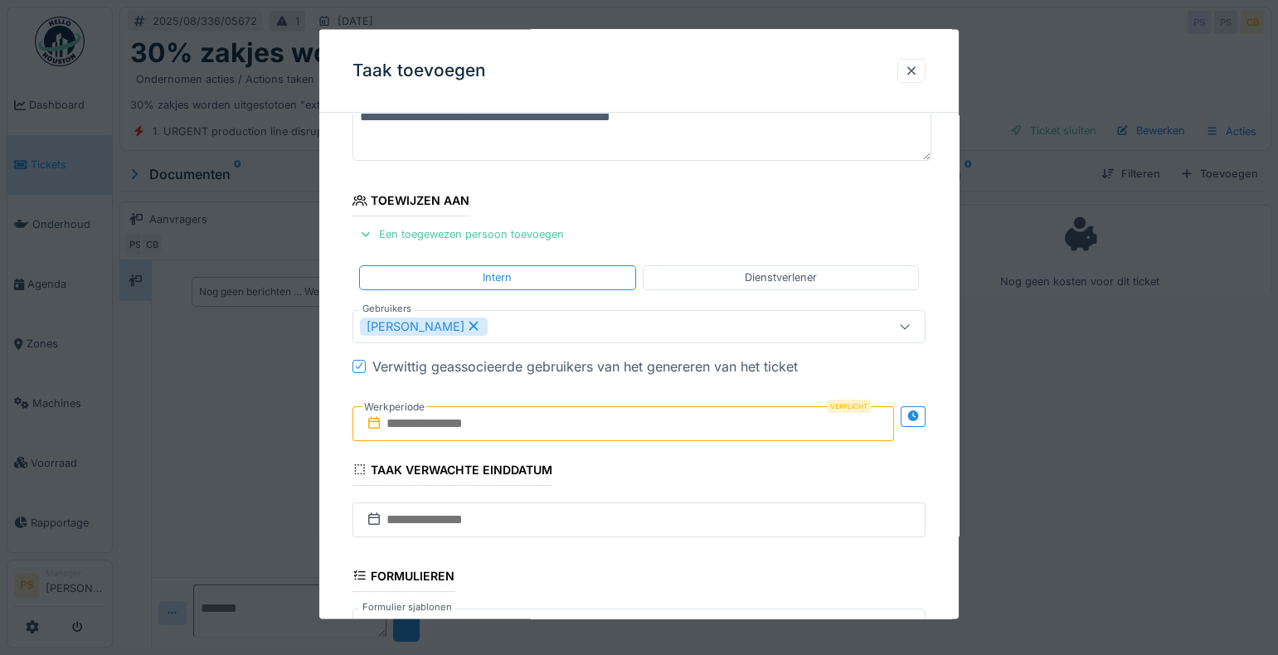
click at [332, 473] on div "**********" at bounding box center [638, 425] width 639 height 850
click at [488, 416] on input "text" at bounding box center [623, 423] width 542 height 35
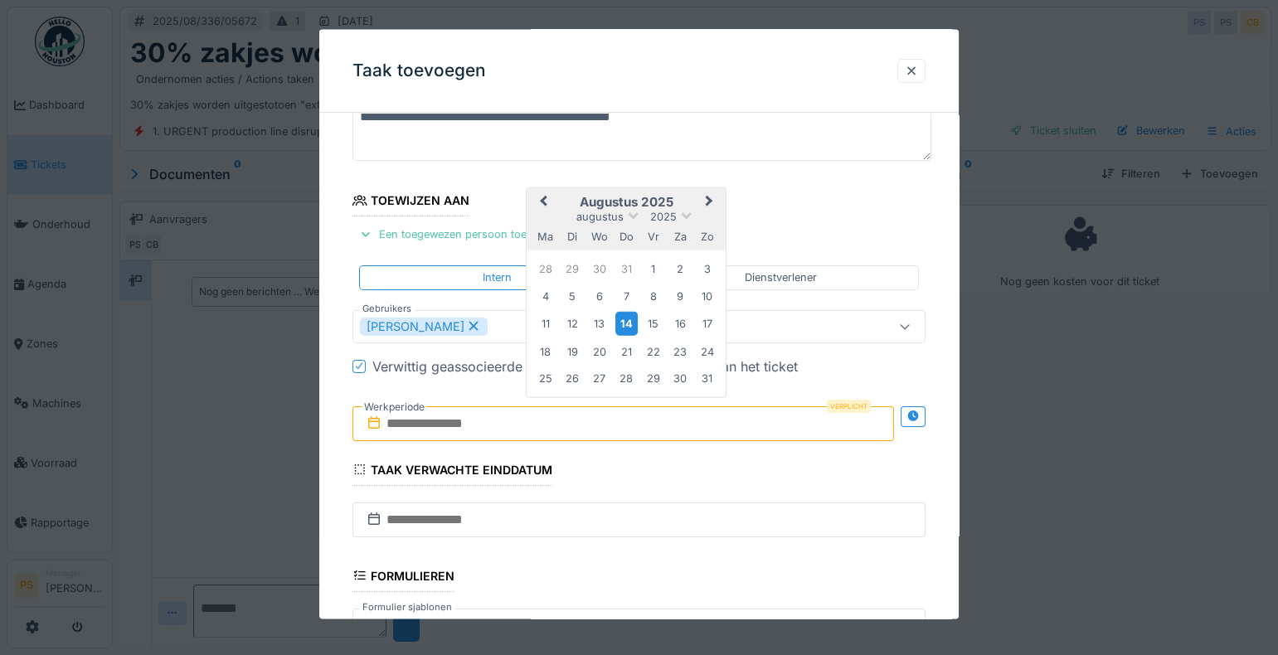
click at [625, 315] on div "14" at bounding box center [626, 323] width 22 height 24
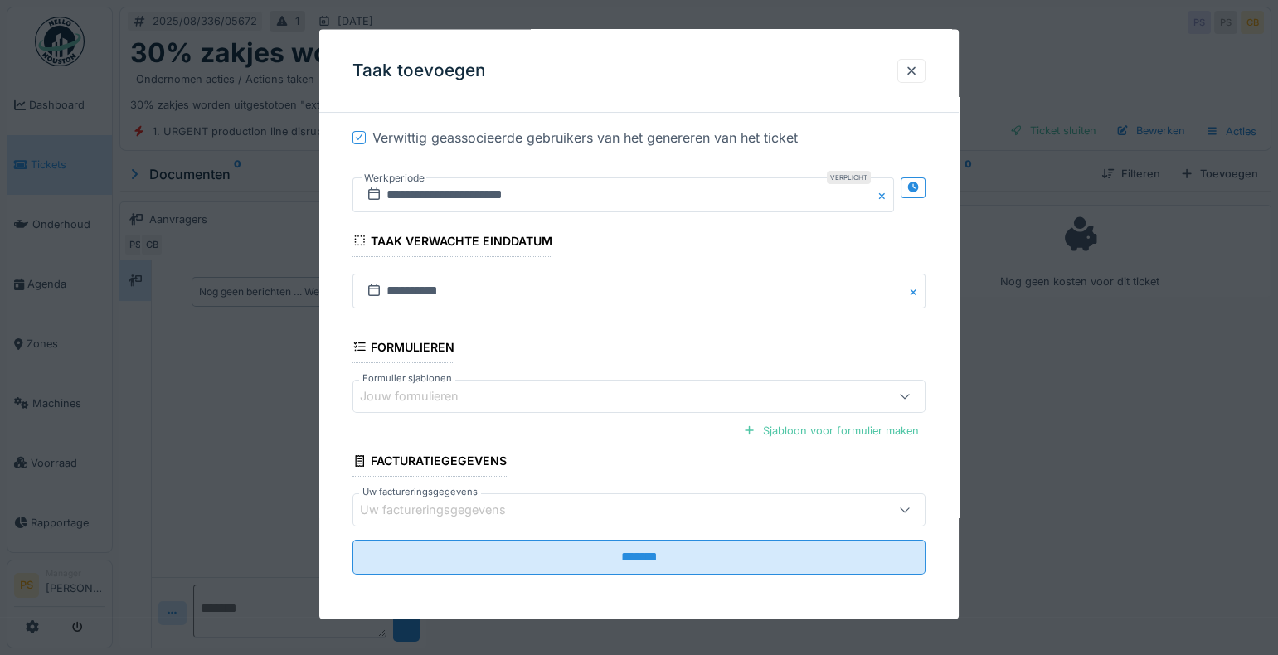
scroll to position [355, 0]
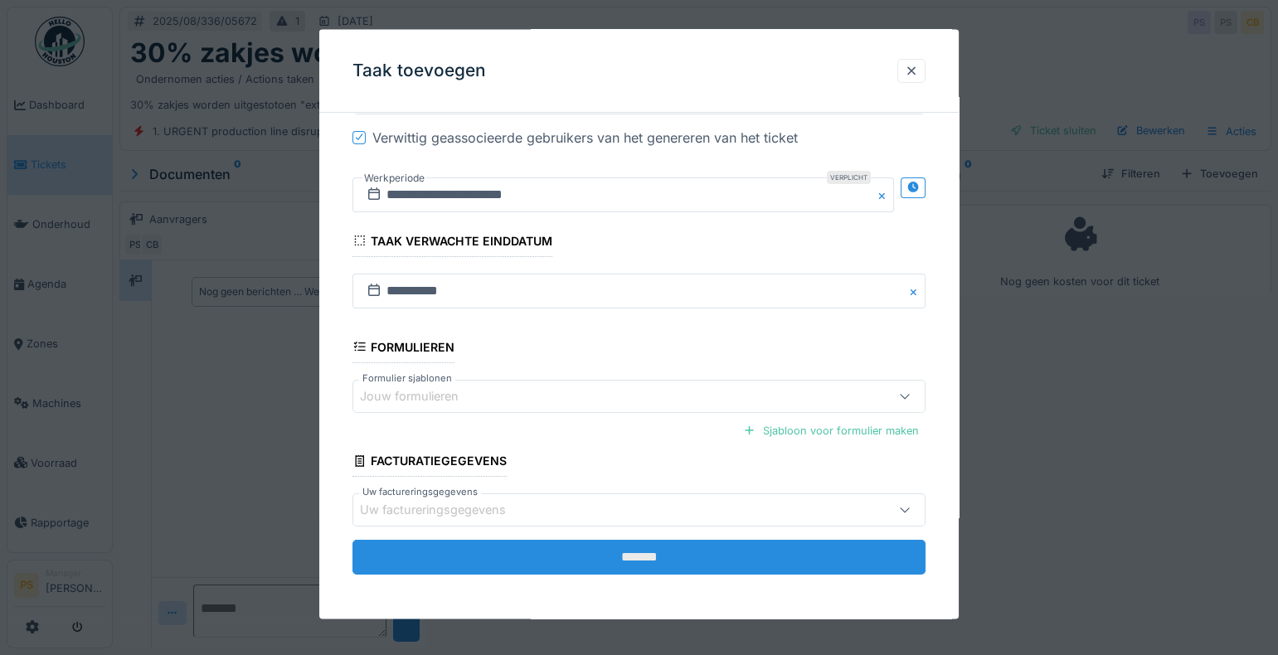
click at [617, 564] on input "*******" at bounding box center [638, 557] width 573 height 35
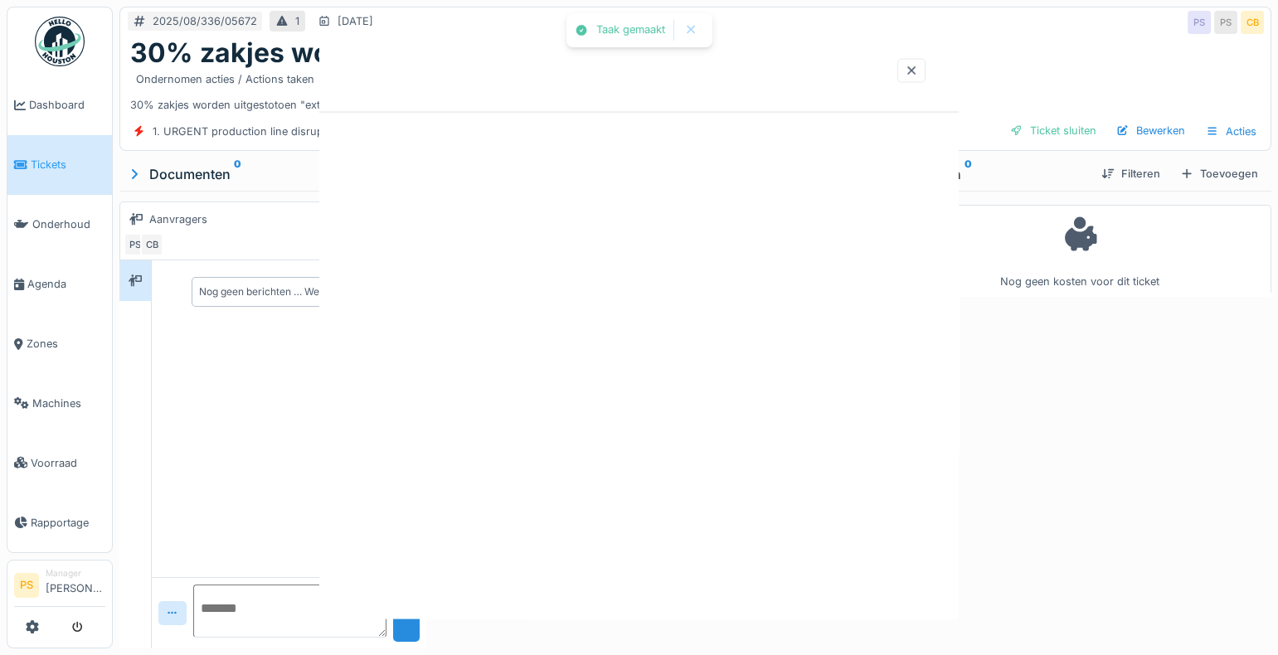
scroll to position [0, 0]
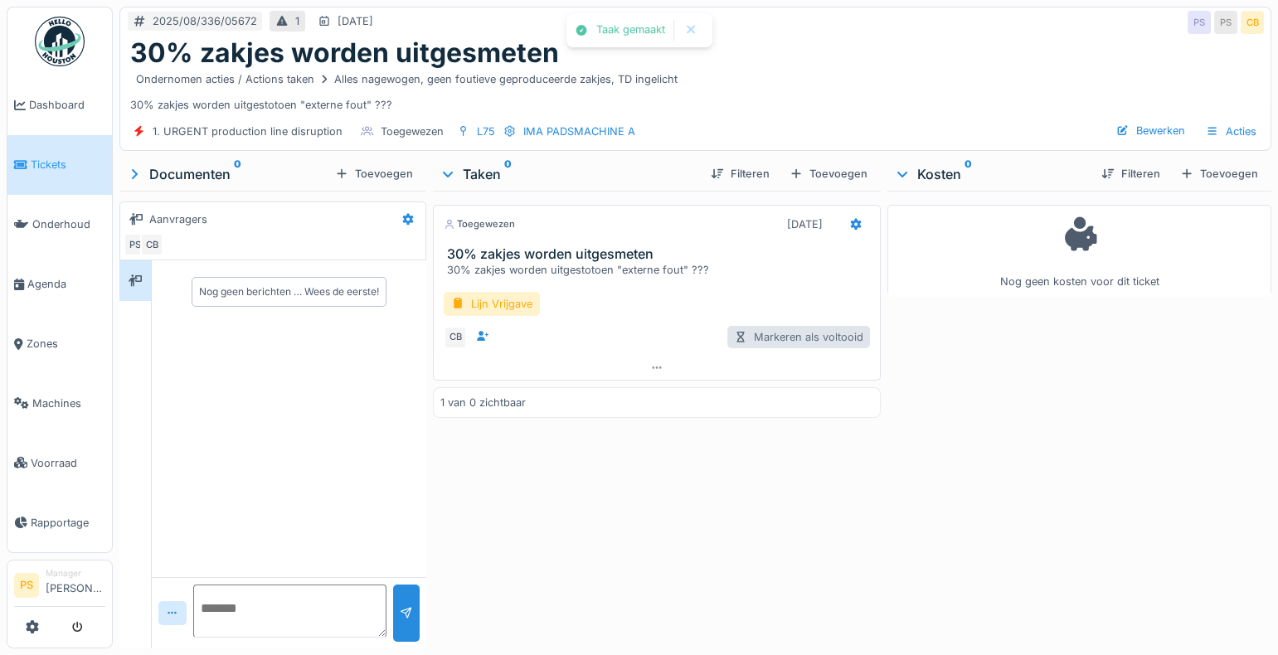
click at [803, 328] on div "Markeren als voltooid" at bounding box center [798, 337] width 143 height 22
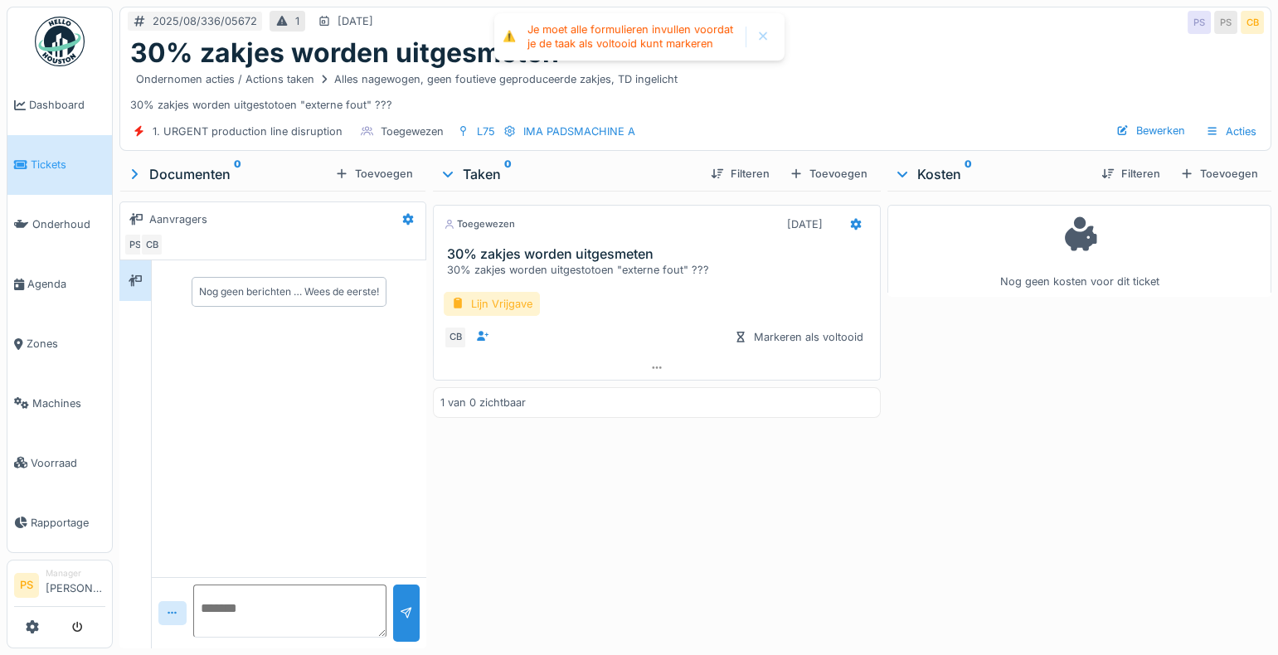
click at [494, 292] on div "Lijn Vrijgave" at bounding box center [492, 304] width 96 height 24
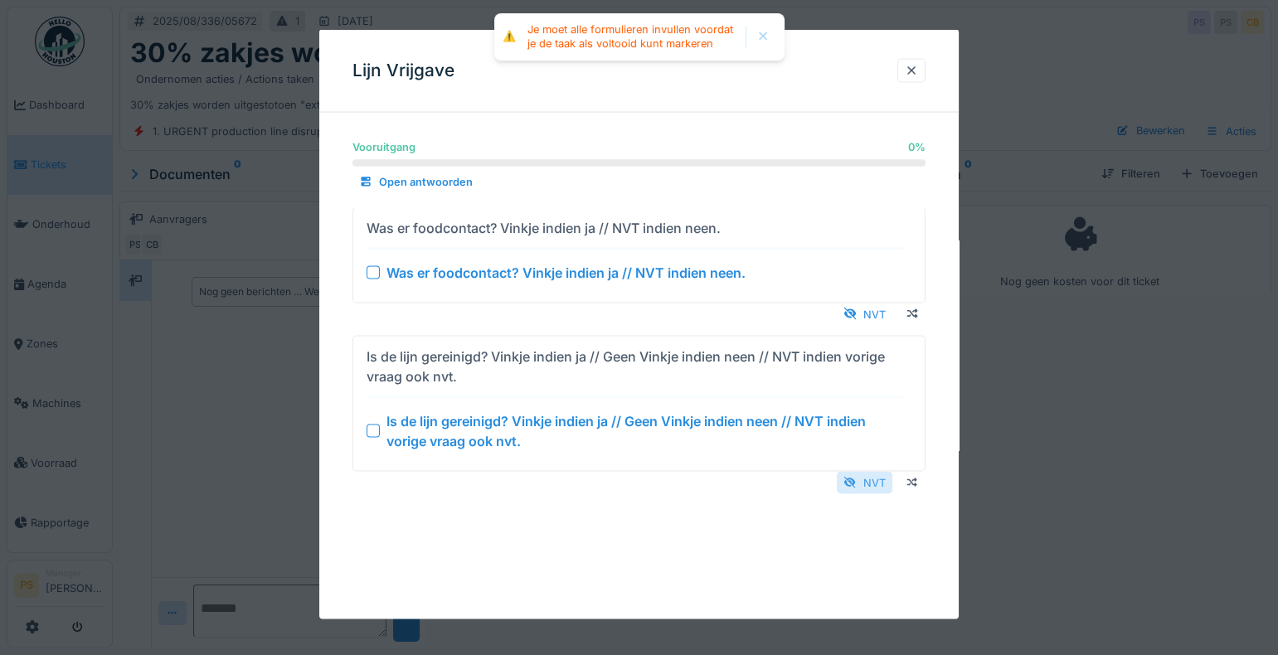
click at [874, 490] on div "NVT" at bounding box center [865, 482] width 56 height 22
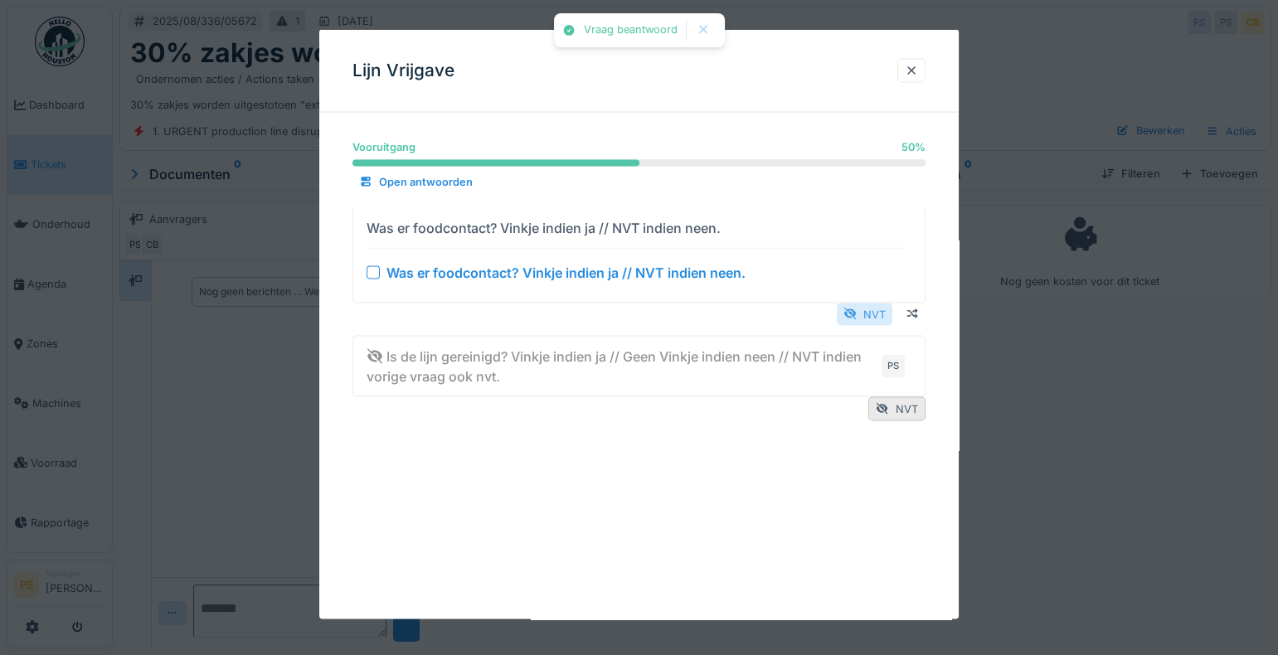
click at [884, 318] on div "NVT" at bounding box center [865, 314] width 56 height 22
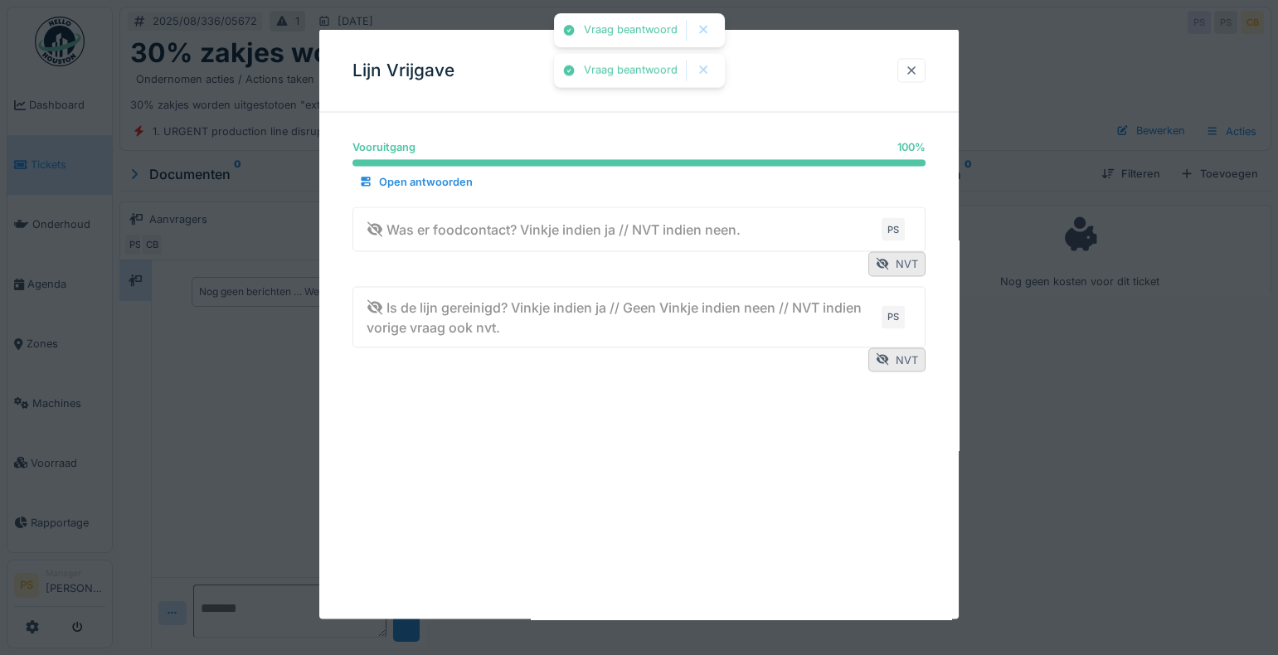
click at [918, 78] on div at bounding box center [911, 70] width 13 height 16
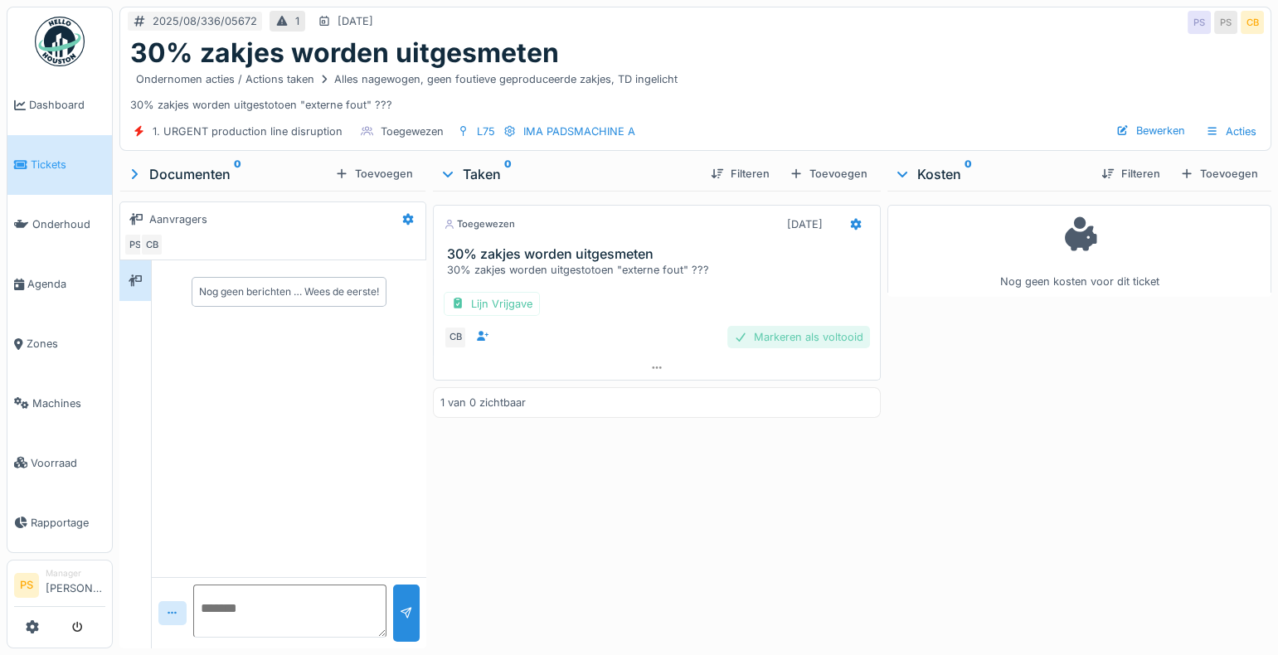
click at [805, 332] on div "Markeren als voltooid" at bounding box center [798, 337] width 143 height 22
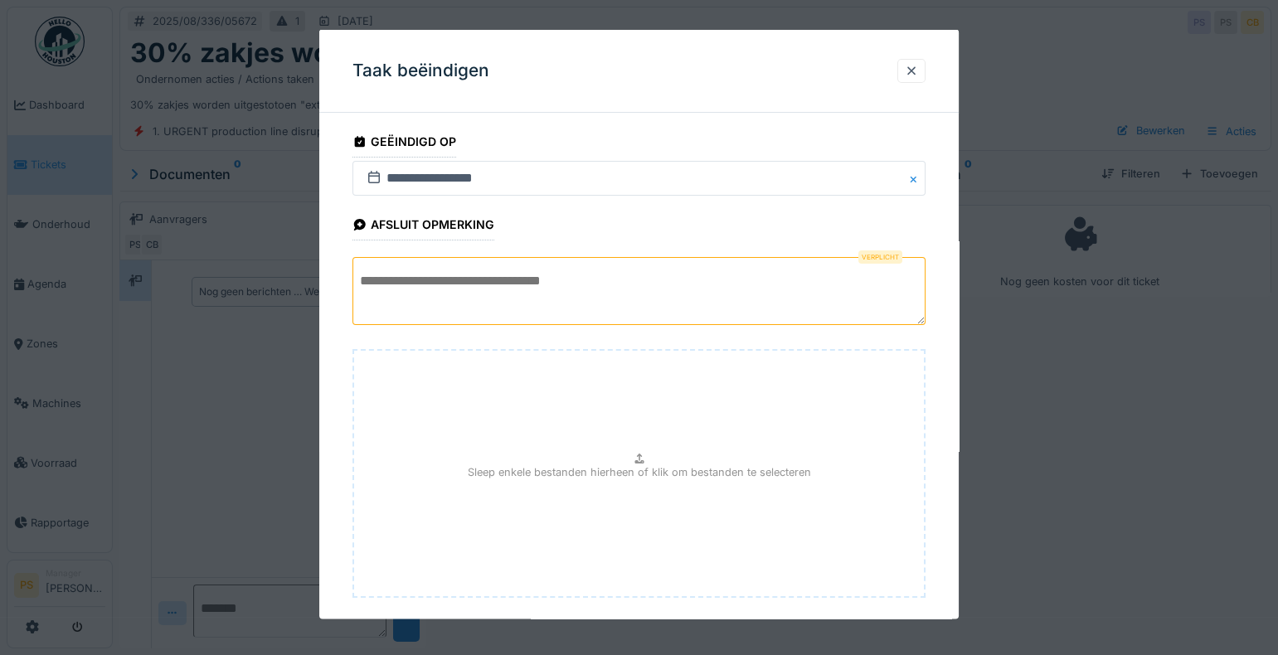
click at [511, 285] on textarea at bounding box center [638, 291] width 573 height 68
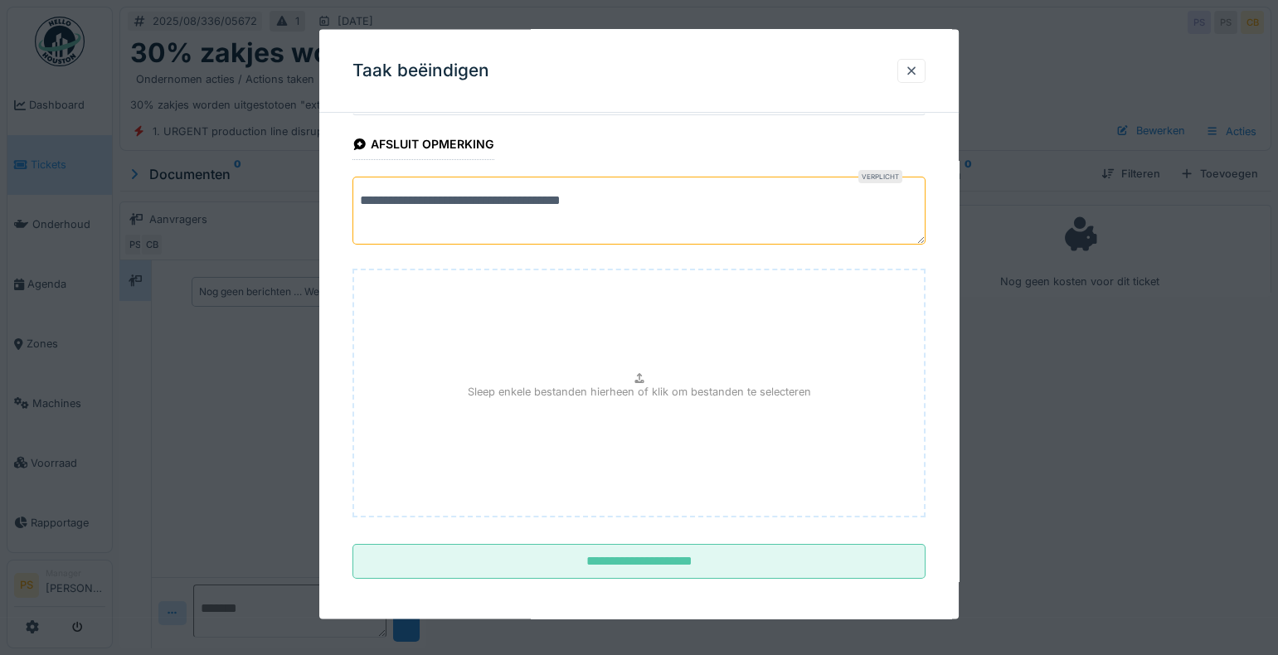
scroll to position [85, 0]
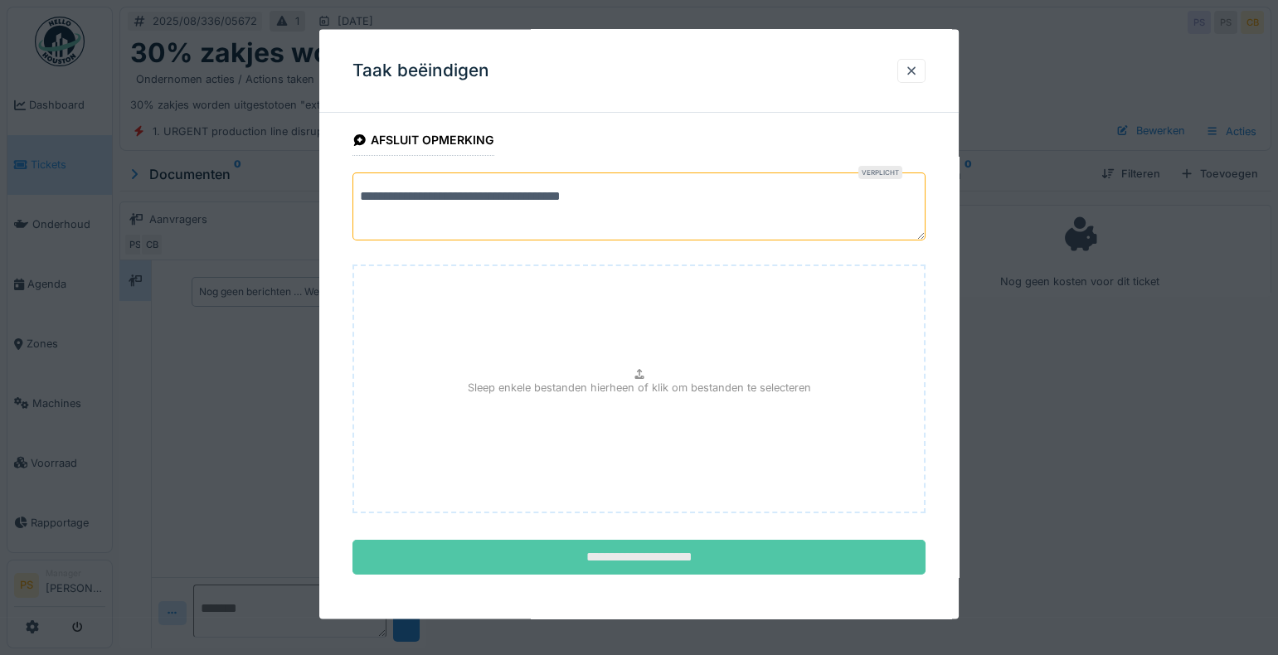
type textarea "**********"
click at [624, 555] on input "**********" at bounding box center [638, 557] width 573 height 35
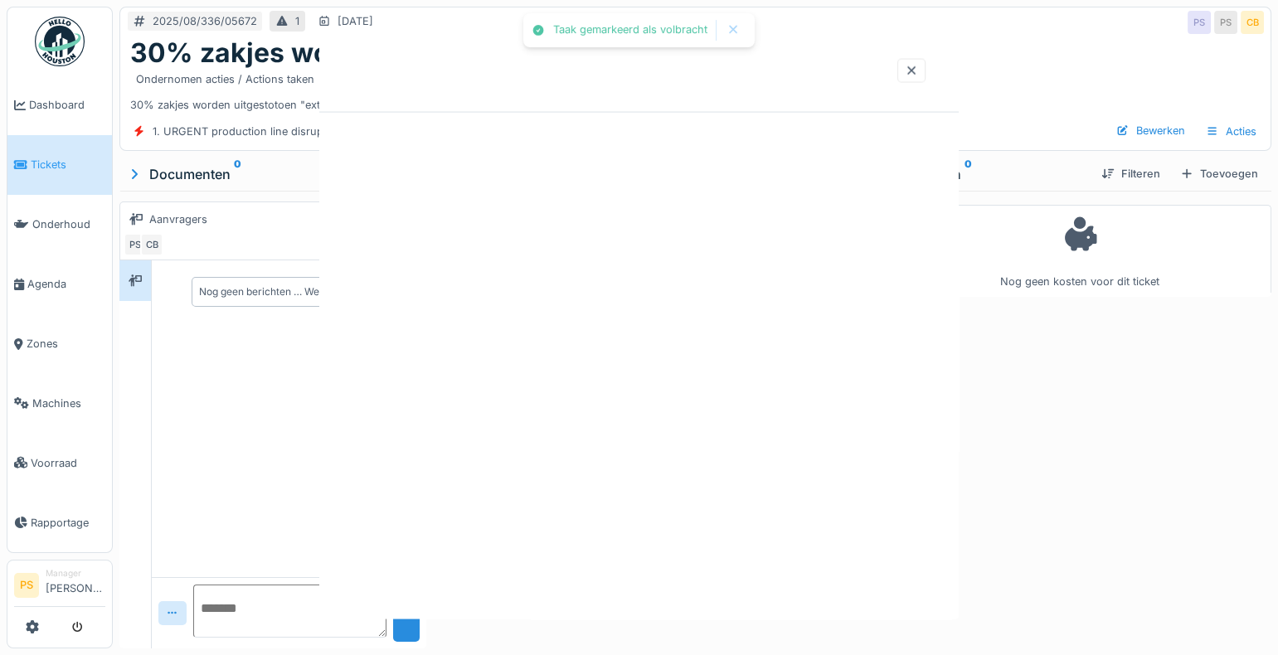
scroll to position [0, 0]
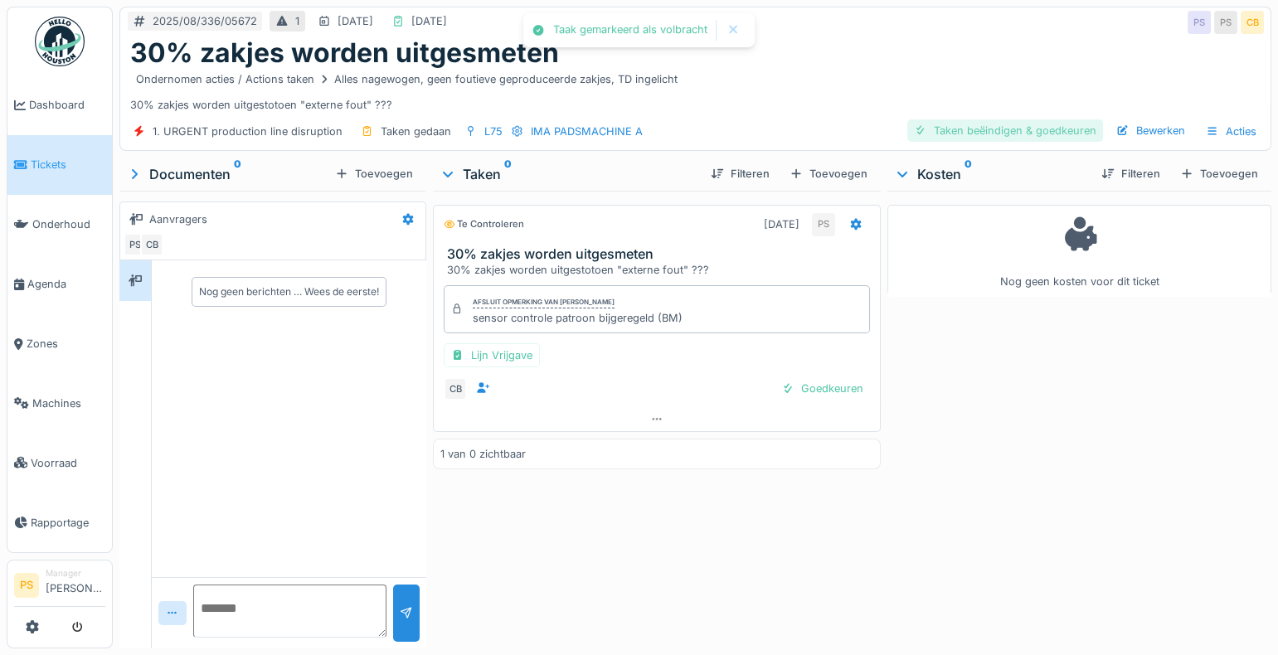
click at [989, 119] on div "Taken beëindigen & goedkeuren" at bounding box center [1005, 130] width 196 height 22
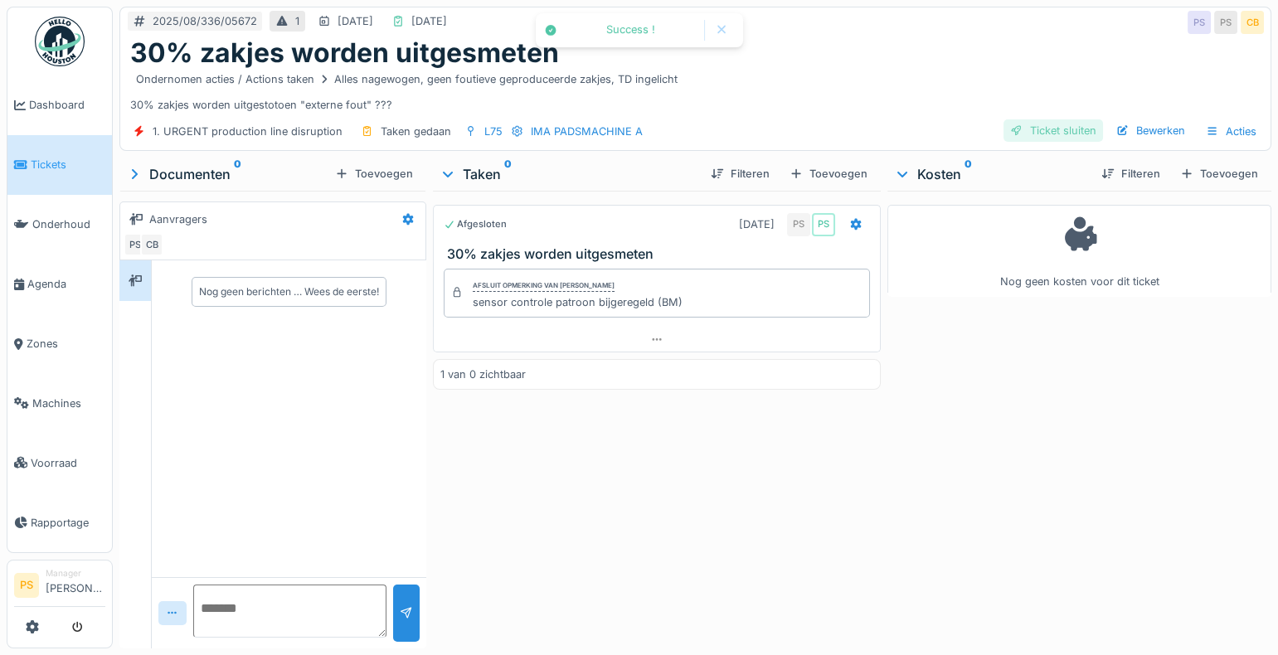
click at [1023, 119] on div "Ticket sluiten" at bounding box center [1054, 130] width 100 height 22
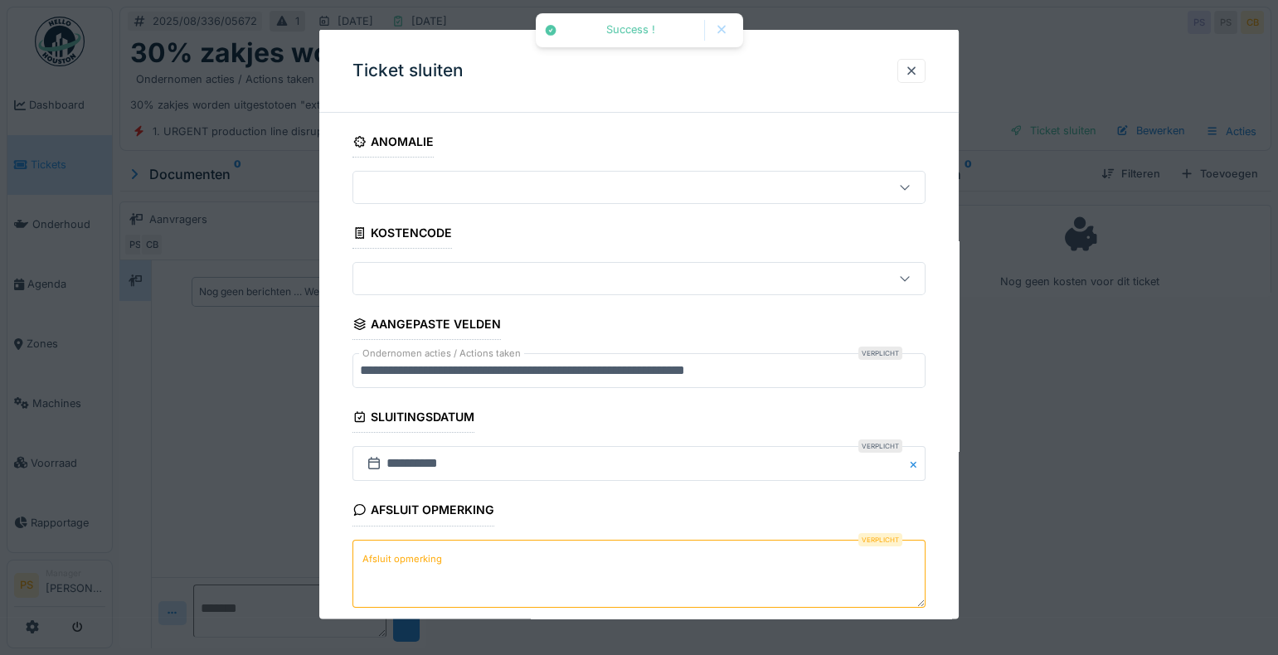
click at [449, 586] on textarea "Afsluit opmerking" at bounding box center [638, 573] width 573 height 68
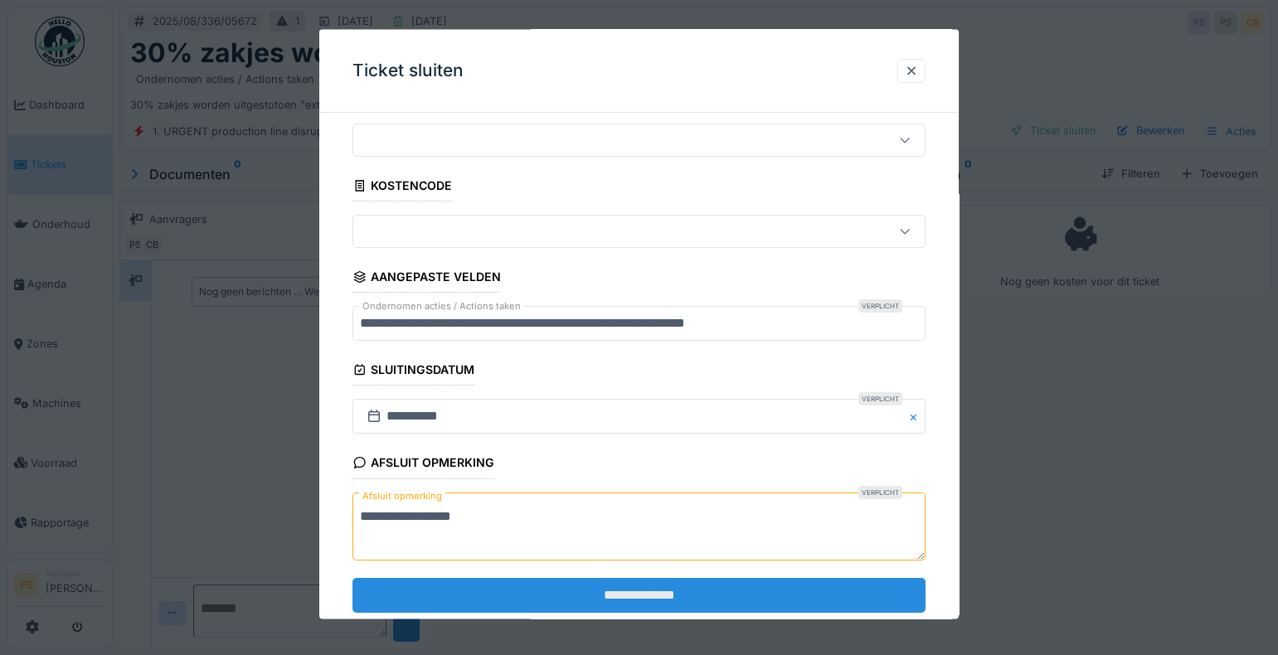
scroll to position [85, 0]
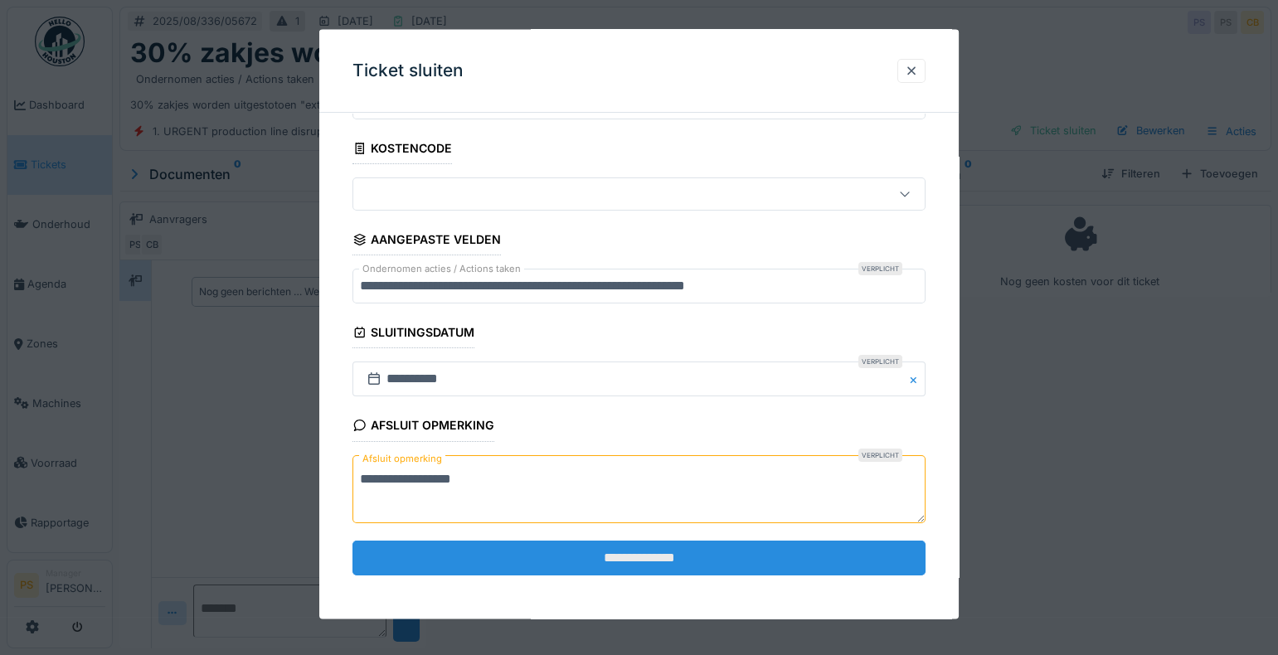
type textarea "**********"
click at [514, 545] on input "**********" at bounding box center [638, 557] width 573 height 35
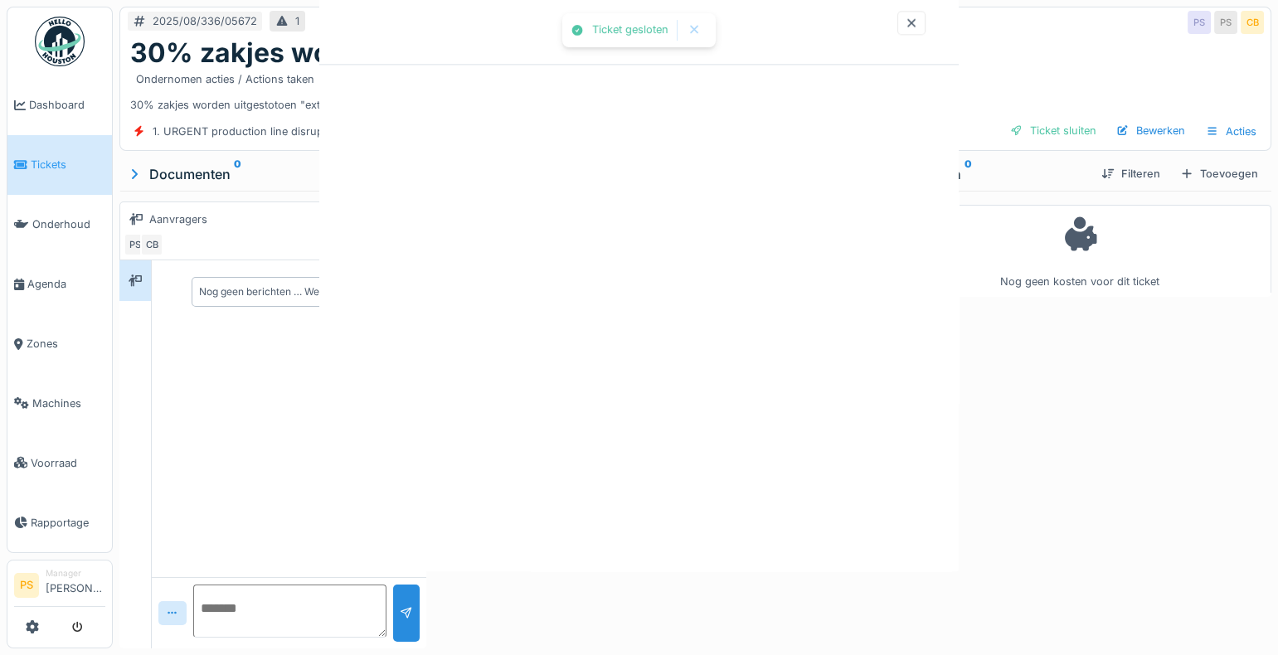
scroll to position [0, 0]
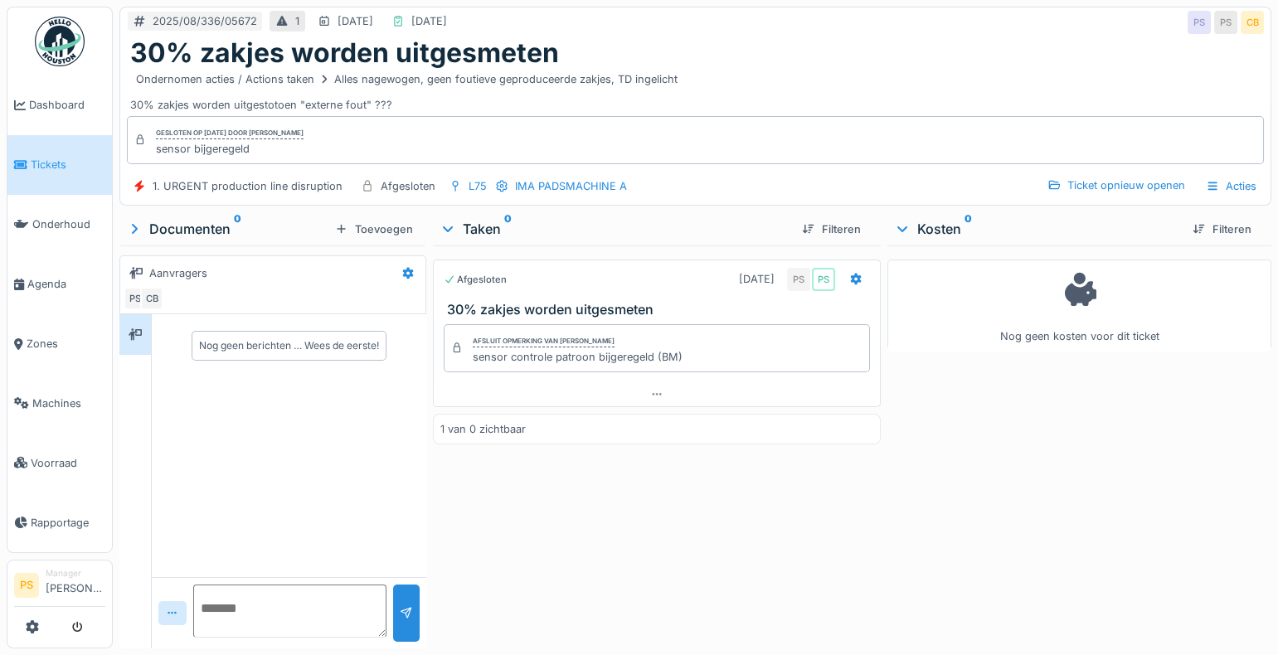
click at [750, 606] on div "Afgesloten 14-8-2025 PS PS 30% zakjes worden uitgesmeten Afsluit opmerking van …" at bounding box center [657, 443] width 448 height 396
